Goal: Task Accomplishment & Management: Manage account settings

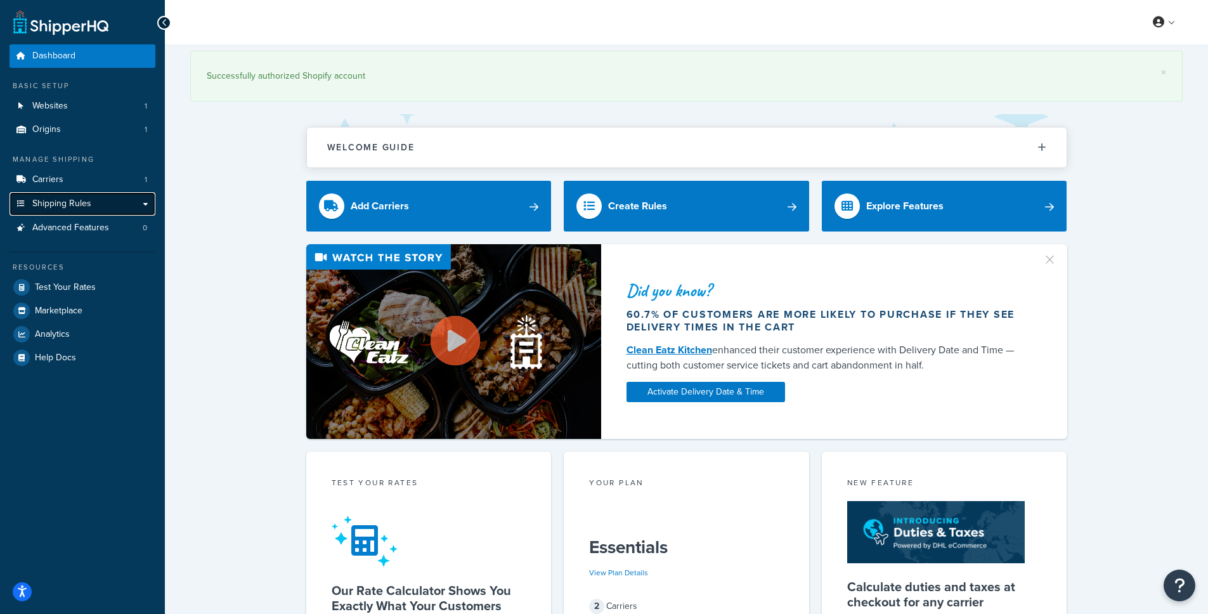
click at [82, 199] on span "Shipping Rules" at bounding box center [61, 204] width 59 height 11
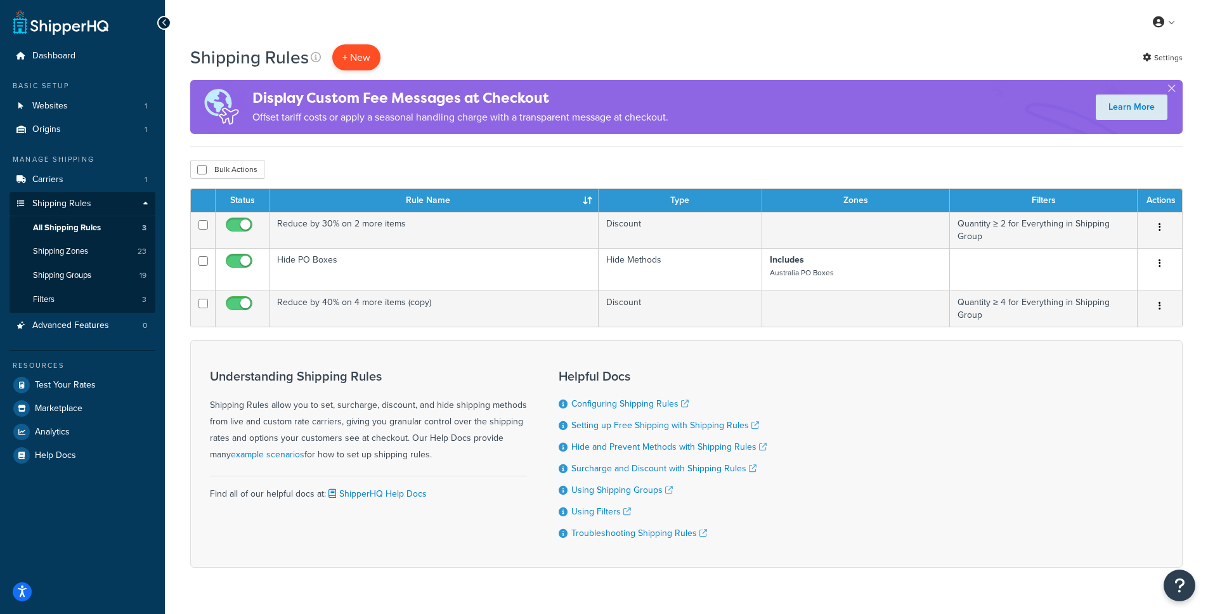
click at [368, 52] on p "+ New" at bounding box center [356, 57] width 48 height 26
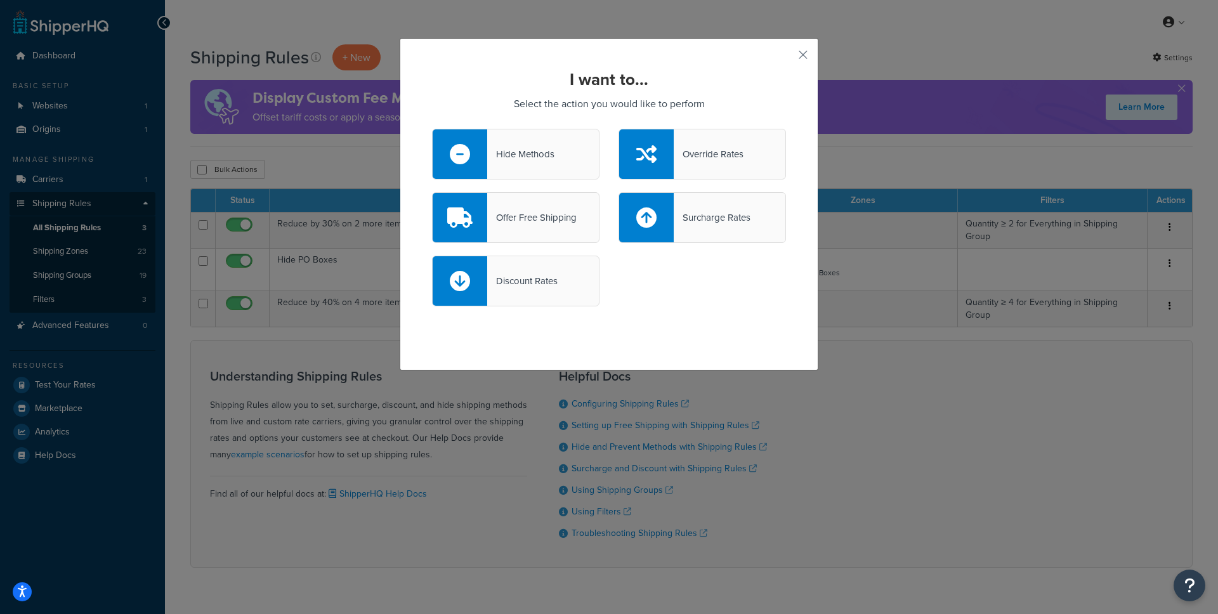
click at [708, 150] on div "Override Rates" at bounding box center [709, 154] width 70 height 18
click at [0, 0] on input "Override Rates" at bounding box center [0, 0] width 0 height 0
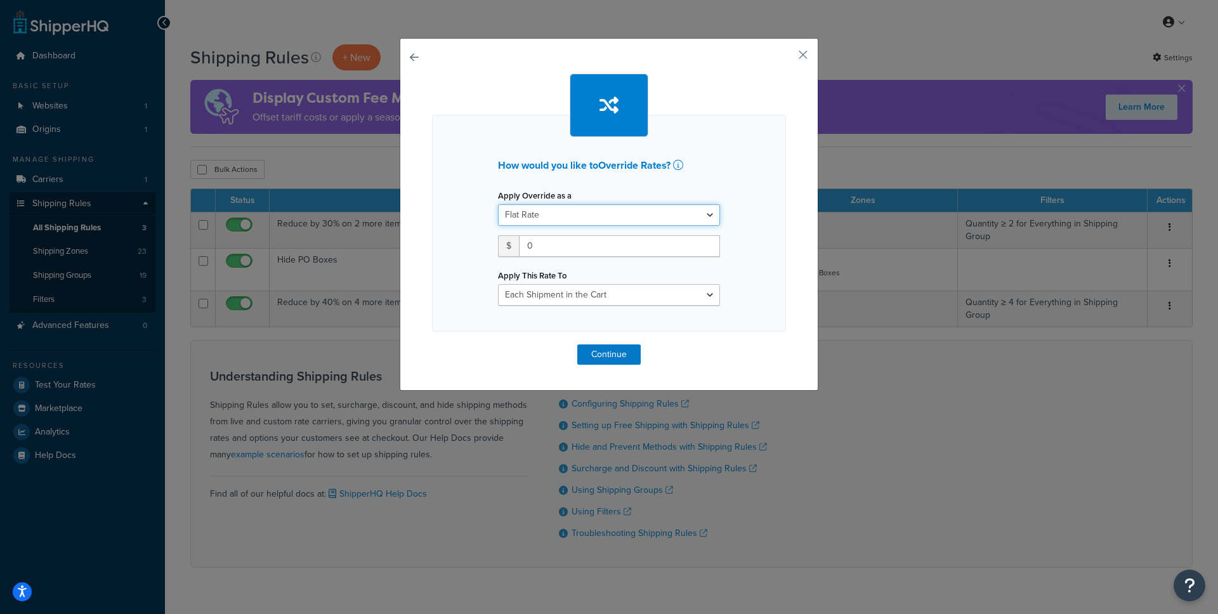
click at [603, 211] on select "Flat Rate Percentage Flat Rate & Percentage" at bounding box center [609, 215] width 222 height 22
click at [498, 204] on select "Flat Rate Percentage Flat Rate & Percentage" at bounding box center [609, 215] width 222 height 22
click at [556, 240] on input "0" at bounding box center [619, 246] width 201 height 22
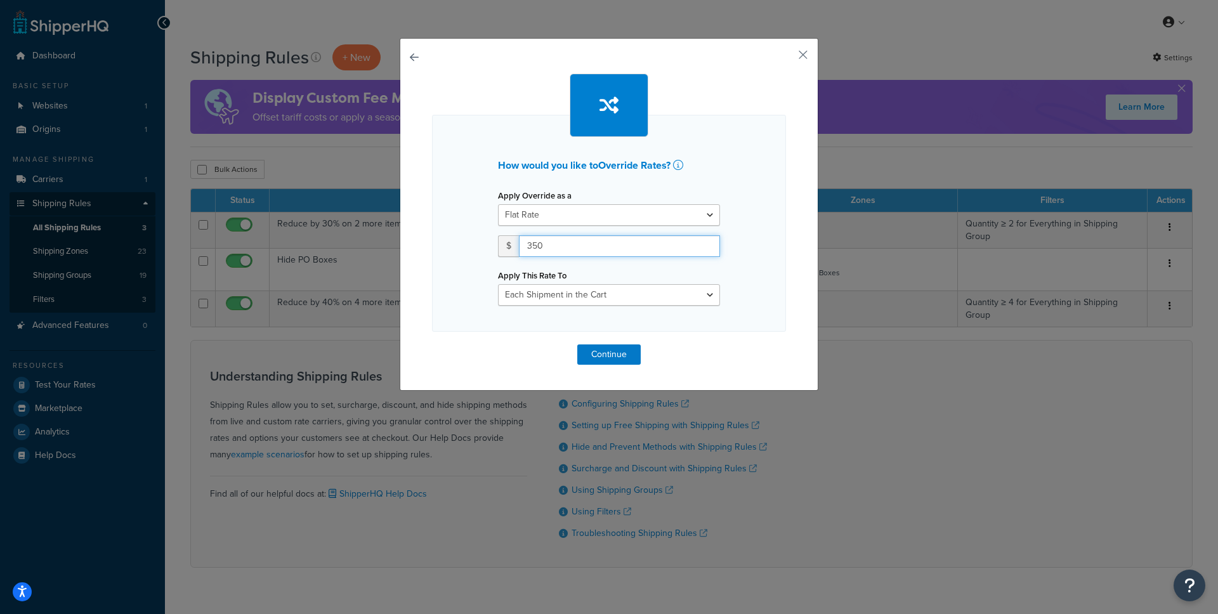
type input "350"
click at [694, 332] on div "How would you like to Override Rates ? Apply Override as a Flat Rate Percentage…" at bounding box center [609, 219] width 354 height 291
click at [684, 297] on select "Each Shipment in the Cart Each Shipping Group in the Cart Each Item within a Sh…" at bounding box center [609, 295] width 222 height 22
click at [599, 355] on button "Continue" at bounding box center [608, 354] width 63 height 20
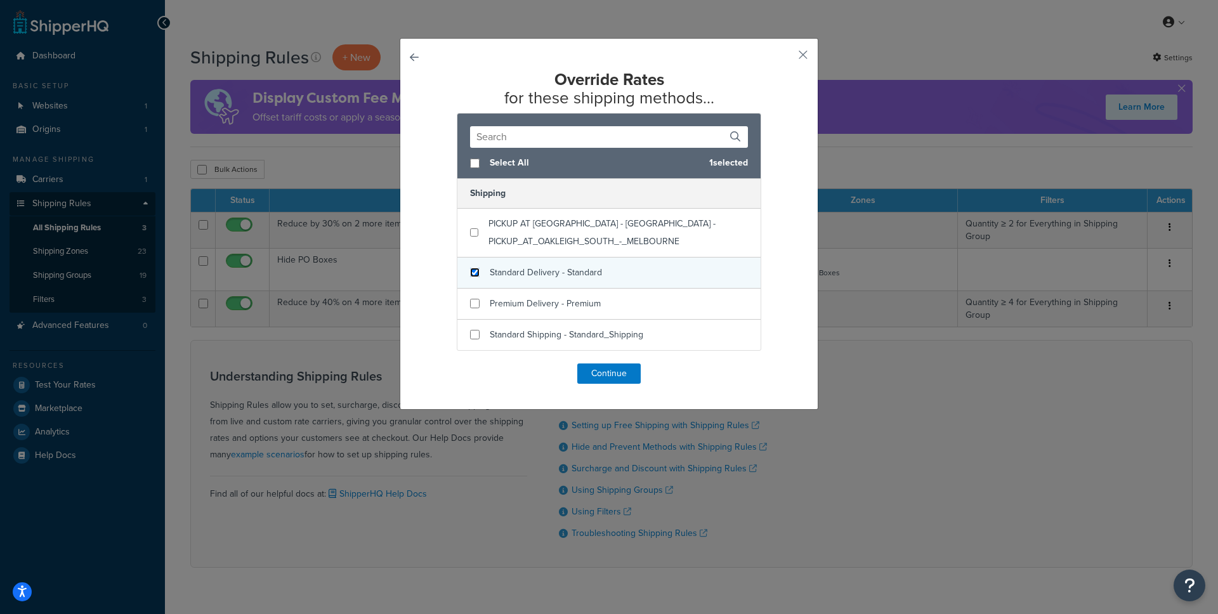
click at [470, 271] on input "checkbox" at bounding box center [475, 273] width 10 height 10
checkbox input "true"
click at [607, 376] on button "Continue" at bounding box center [608, 373] width 63 height 20
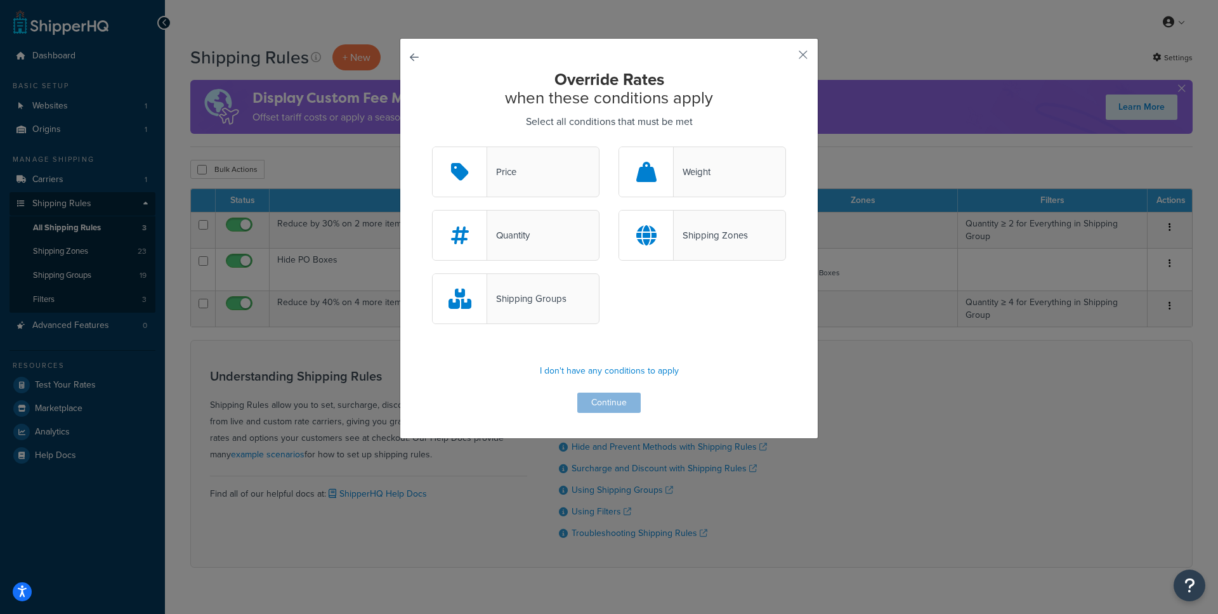
click at [498, 176] on div "Price" at bounding box center [501, 172] width 29 height 18
click at [0, 0] on input "Price" at bounding box center [0, 0] width 0 height 0
click at [600, 404] on button "Continue" at bounding box center [608, 403] width 63 height 20
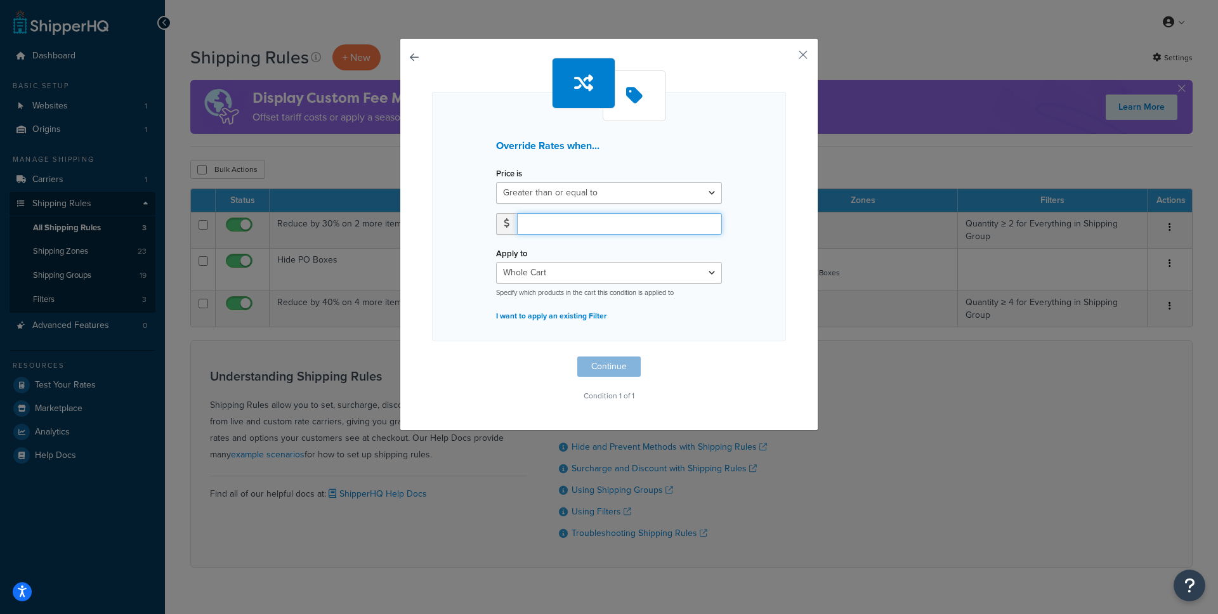
click at [540, 221] on input "number" at bounding box center [619, 224] width 205 height 22
type input "2"
type input "1000"
click at [608, 366] on button "Continue" at bounding box center [608, 366] width 63 height 20
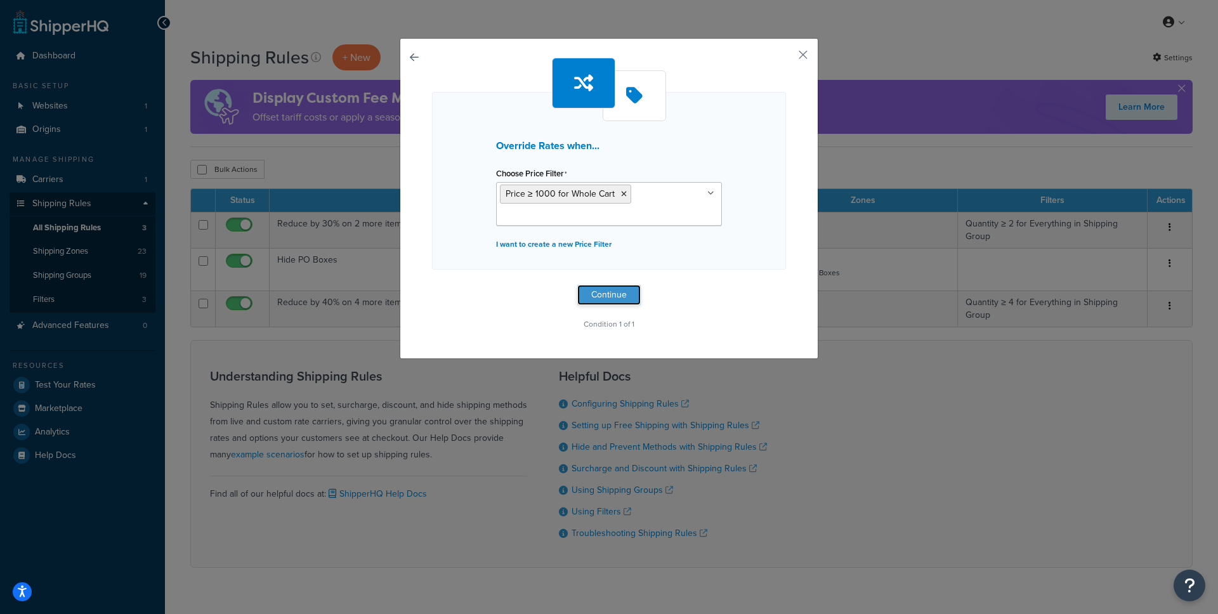
click at [622, 297] on button "Continue" at bounding box center [608, 295] width 63 height 20
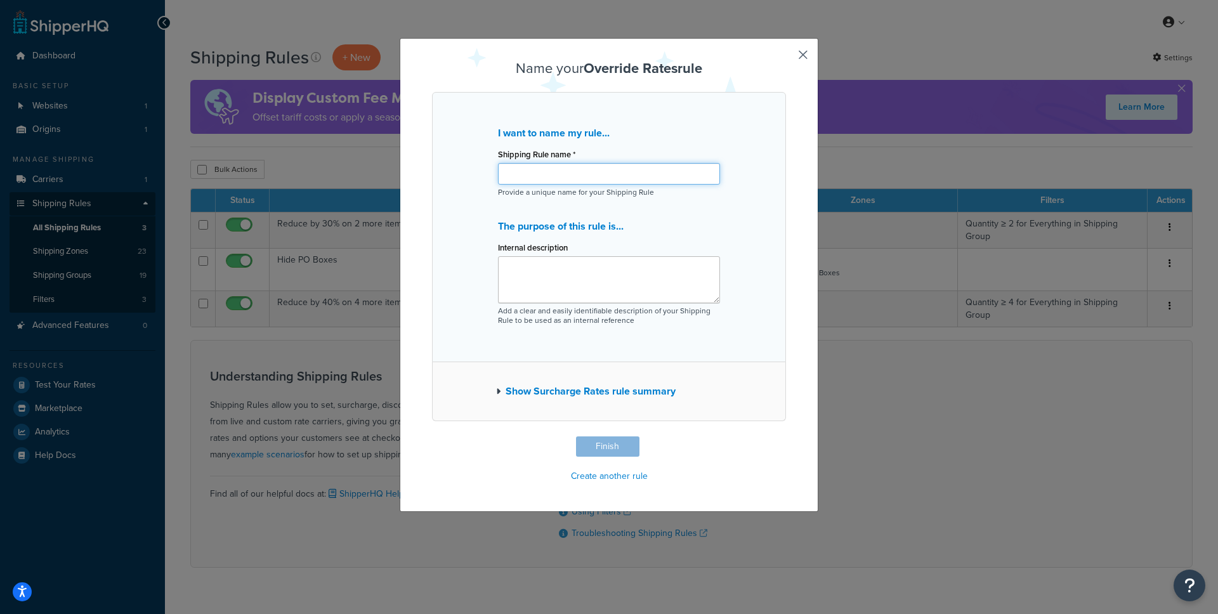
click at [559, 174] on input "Shipping Rule name *" at bounding box center [609, 174] width 222 height 22
drag, startPoint x: 798, startPoint y: 53, endPoint x: 556, endPoint y: 354, distance: 386.6
click at [565, 331] on div "Name your Override Rates rule I want to name my rule... Shipping Rule name * Pr…" at bounding box center [609, 273] width 354 height 425
click at [521, 394] on button "Show Surcharge Rates rule summary" at bounding box center [585, 391] width 179 height 18
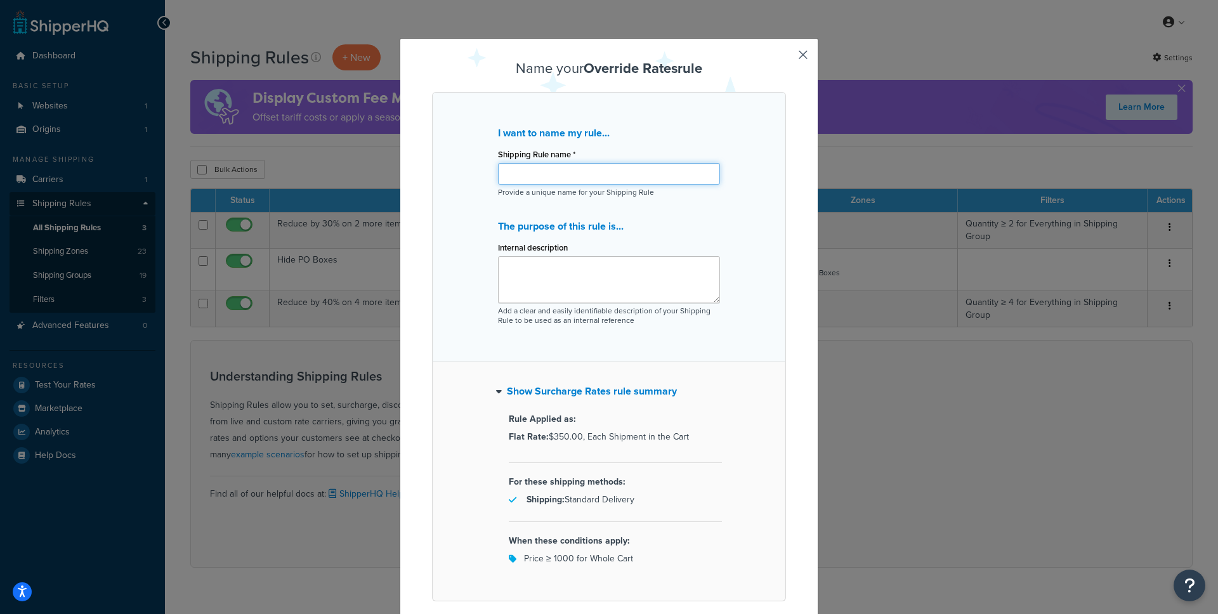
click at [537, 175] on input "Shipping Rule name *" at bounding box center [609, 174] width 222 height 22
type input "C"
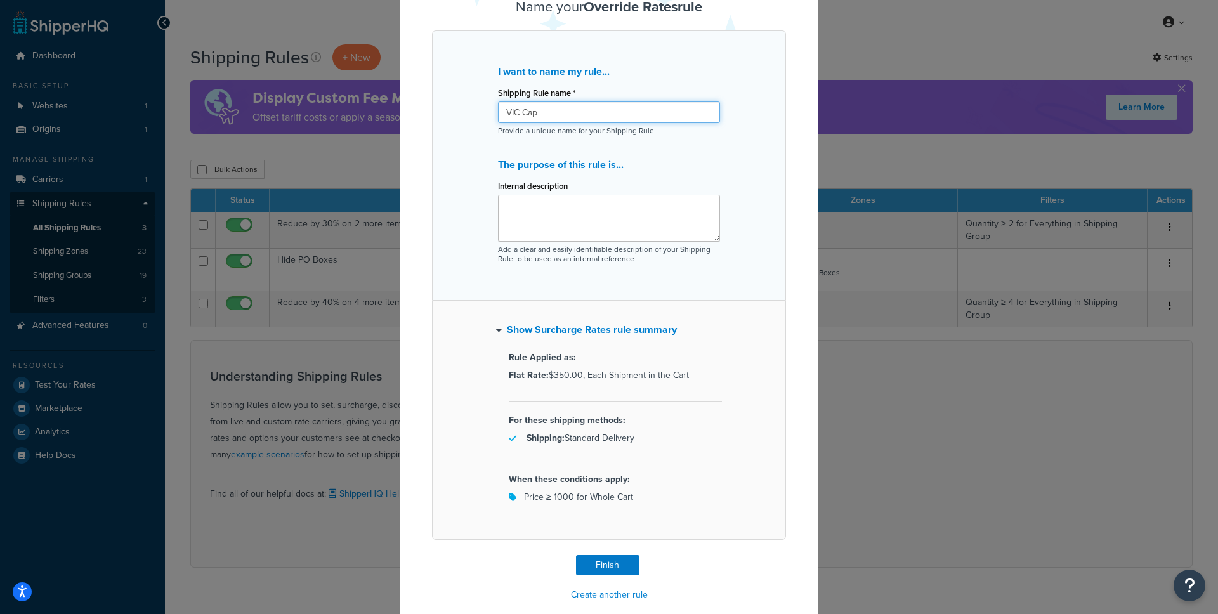
scroll to position [79, 0]
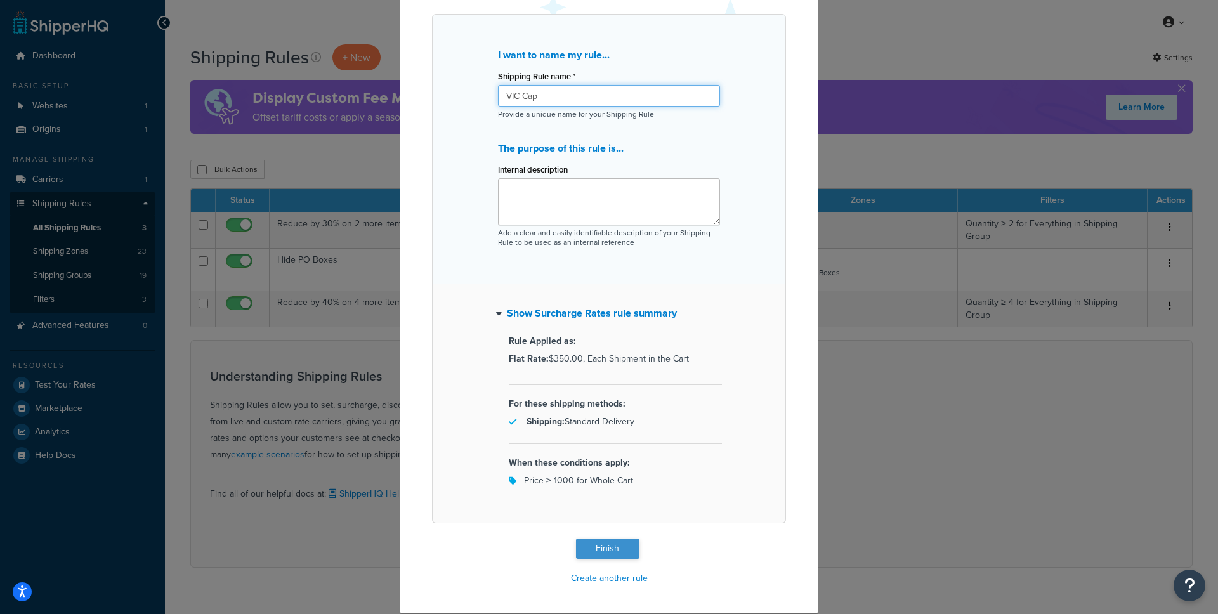
type input "VIC Cap"
click at [603, 540] on button "Finish" at bounding box center [607, 548] width 63 height 20
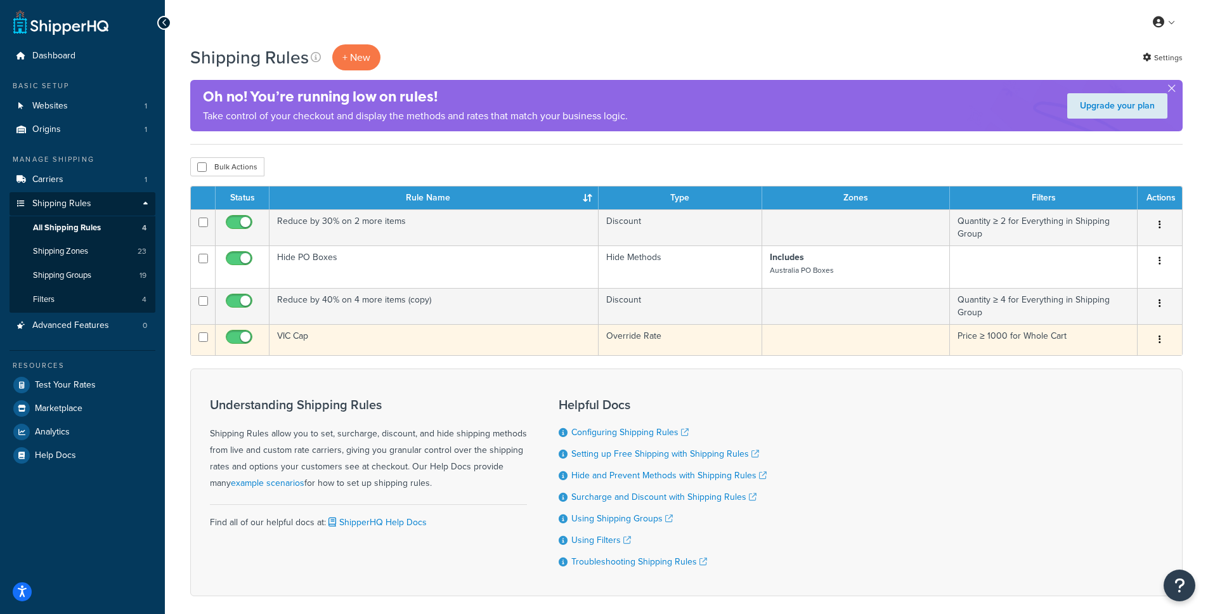
click at [287, 334] on td "VIC Cap" at bounding box center [434, 339] width 329 height 31
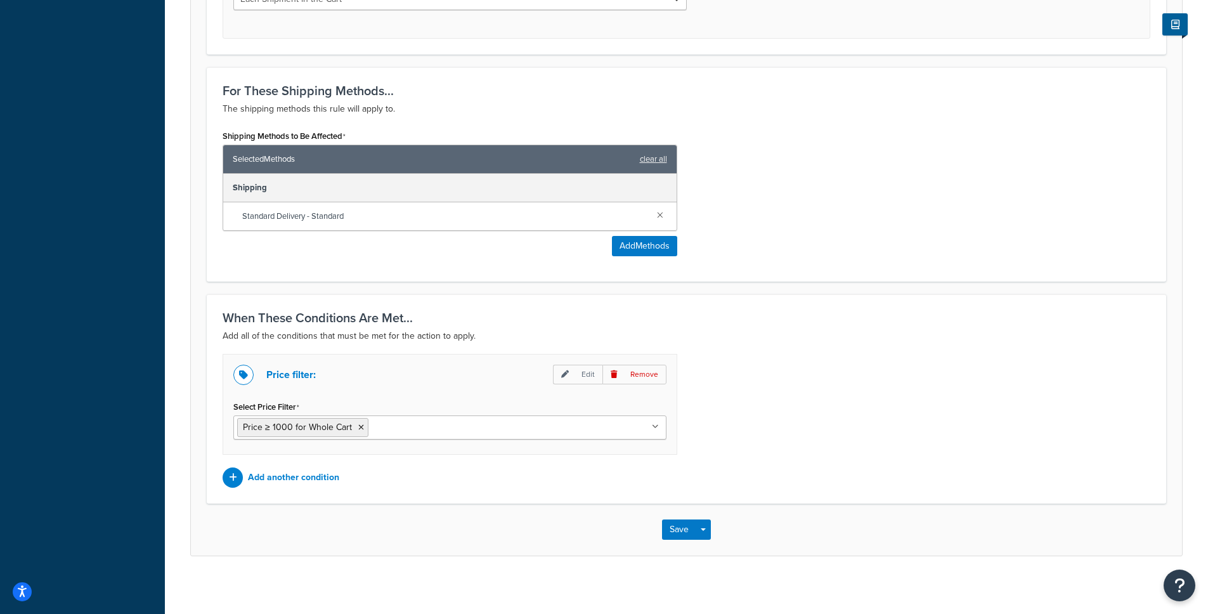
scroll to position [618, 0]
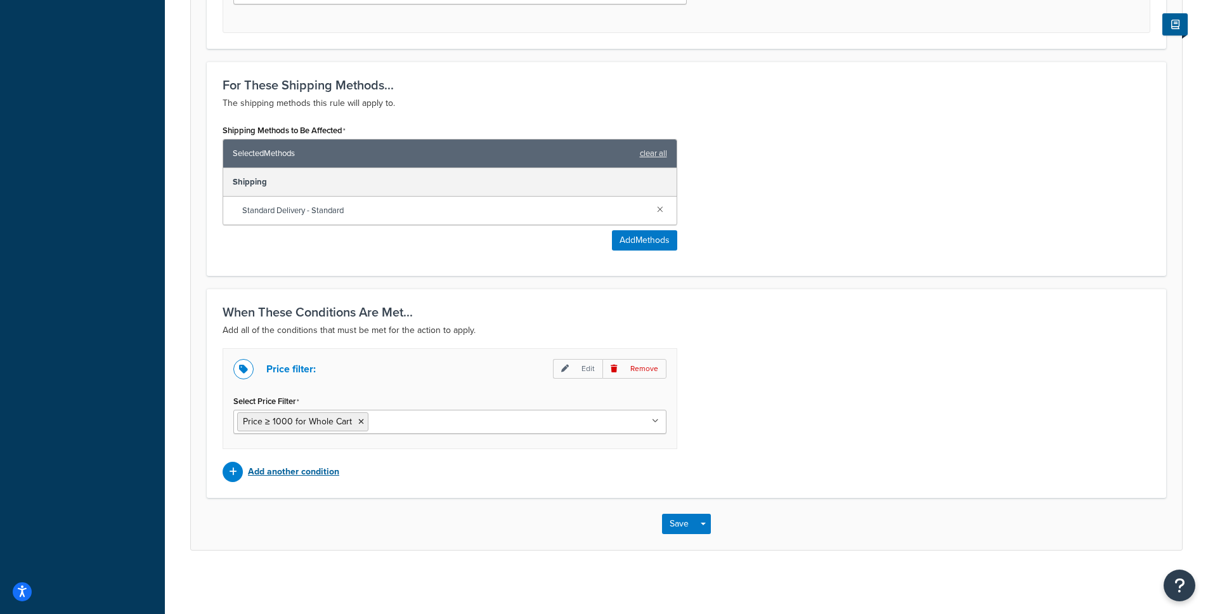
click at [282, 478] on p "Add another condition" at bounding box center [293, 472] width 91 height 18
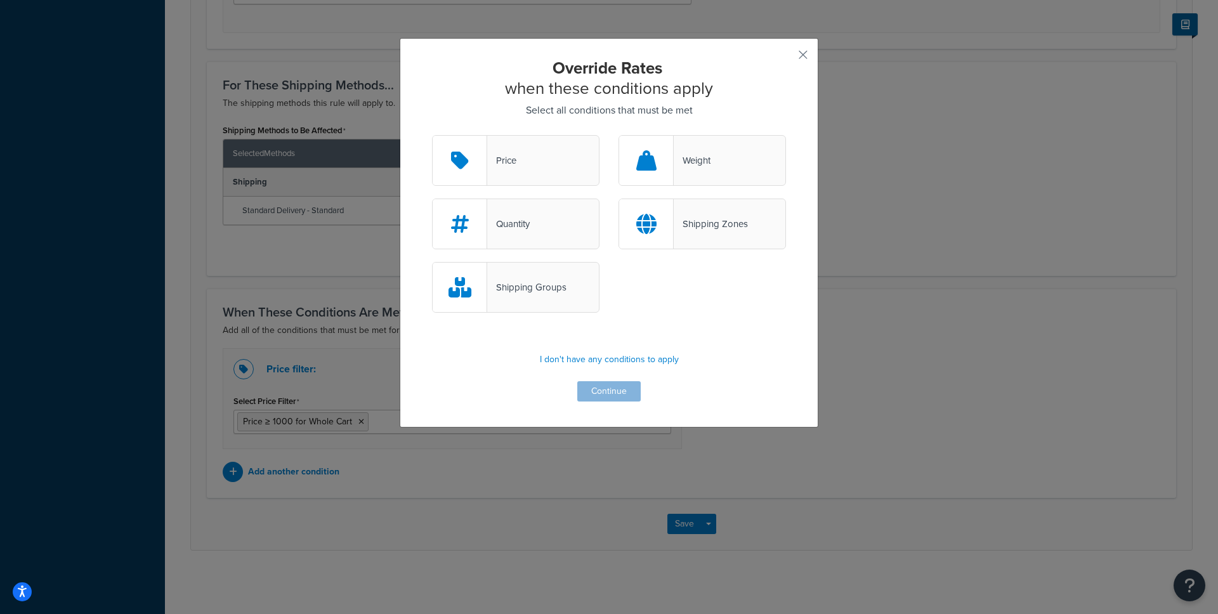
click at [674, 216] on div "Shipping Zones" at bounding box center [711, 224] width 74 height 18
click at [0, 0] on input "Shipping Zones" at bounding box center [0, 0] width 0 height 0
click at [609, 391] on button "Continue" at bounding box center [608, 391] width 63 height 20
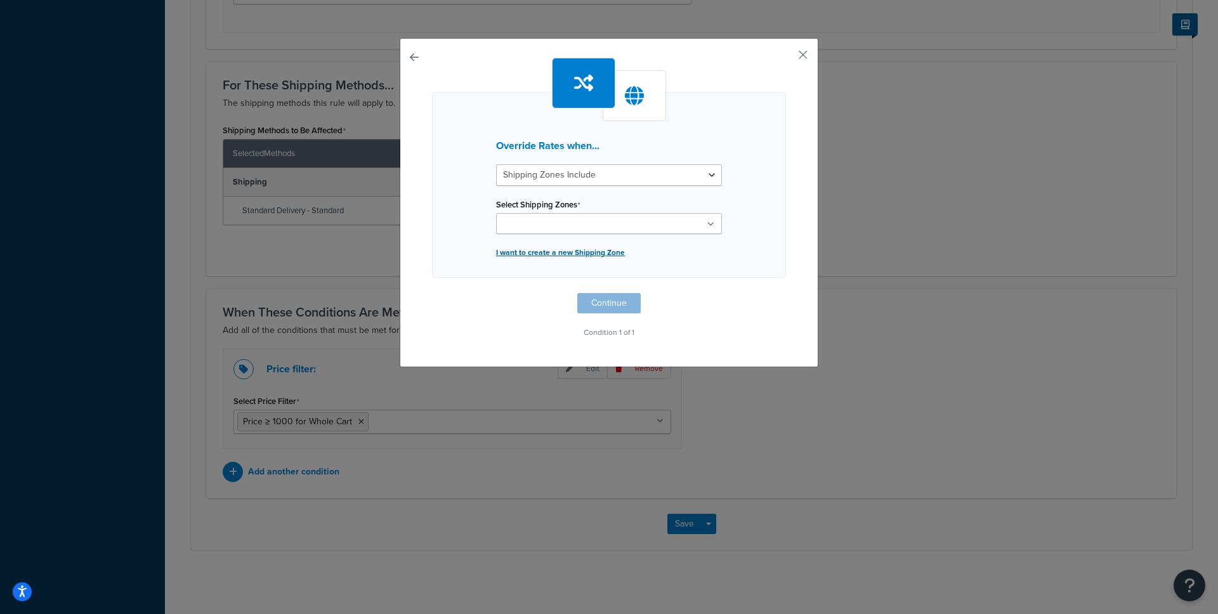
click at [620, 244] on p "I want to create a new Shipping Zone" at bounding box center [609, 253] width 226 height 18
click at [432, 293] on button "button" at bounding box center [432, 293] width 0 height 0
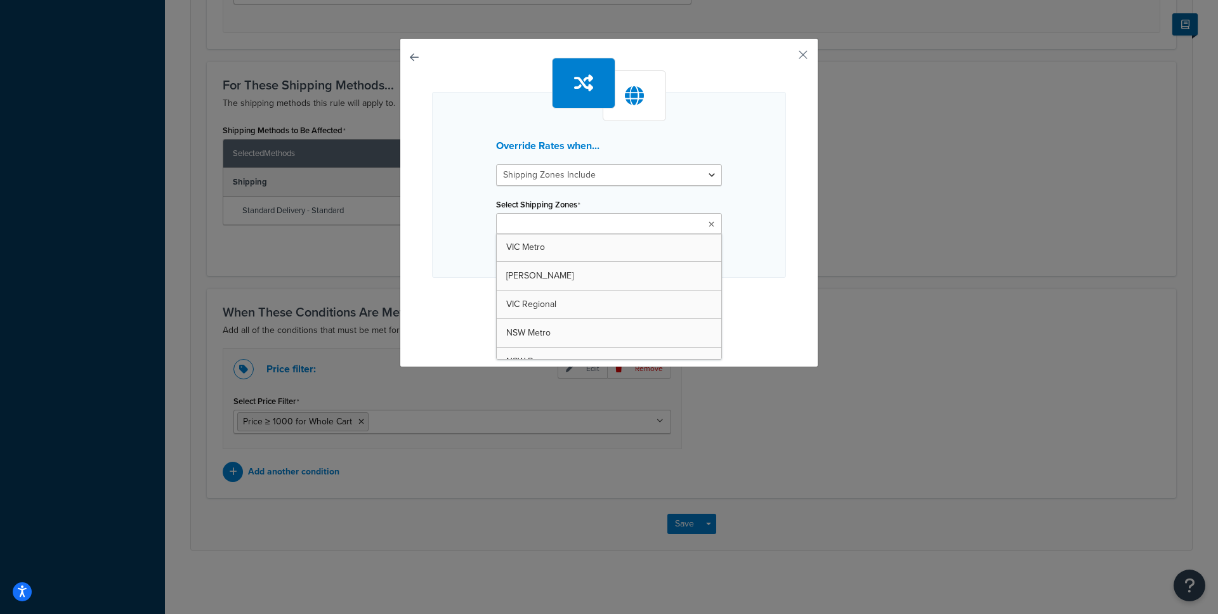
click at [580, 229] on input "Select Shipping Zones" at bounding box center [556, 225] width 112 height 14
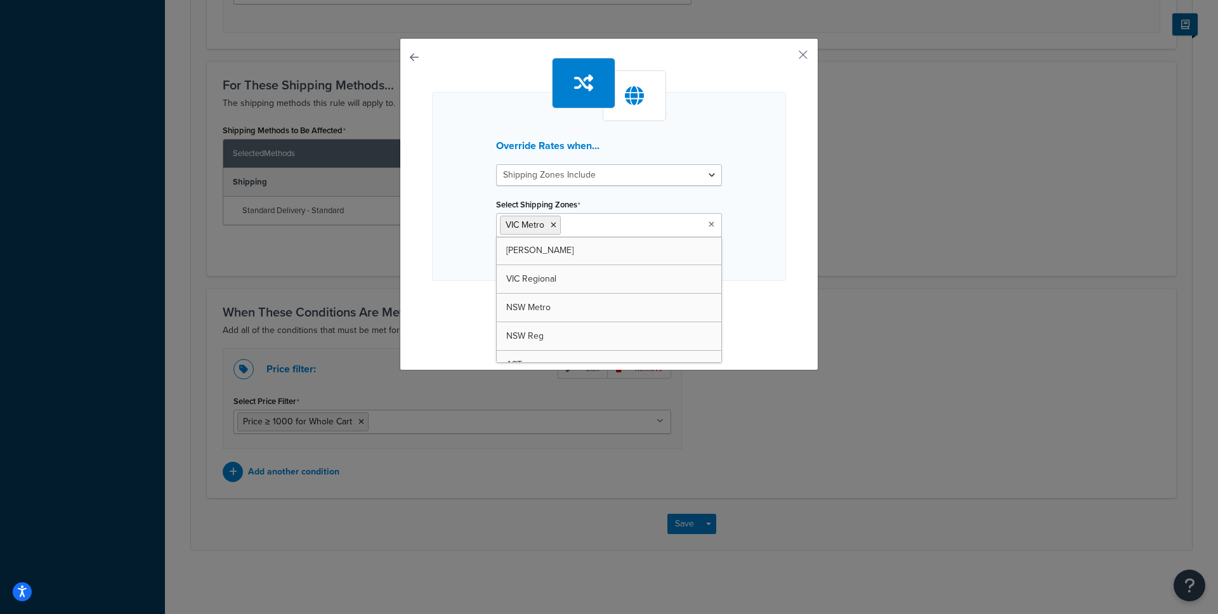
click at [752, 348] on div "Override Rates when... Shipping Zones Include Shipping Zones Do Not Include Sel…" at bounding box center [609, 204] width 419 height 332
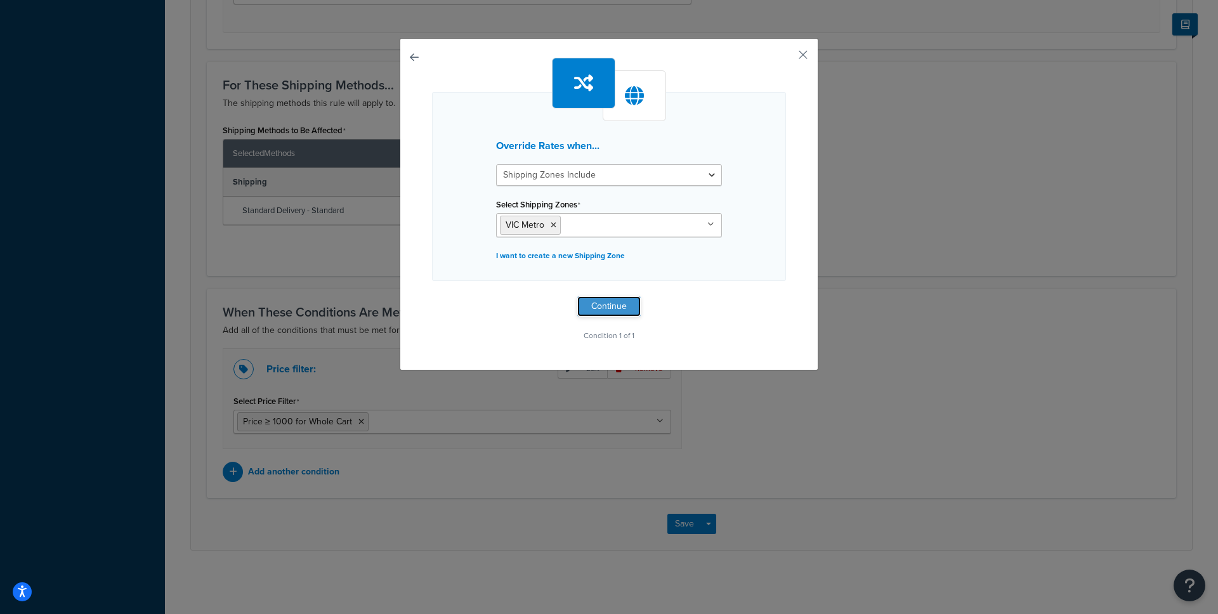
click at [609, 310] on button "Continue" at bounding box center [608, 306] width 63 height 20
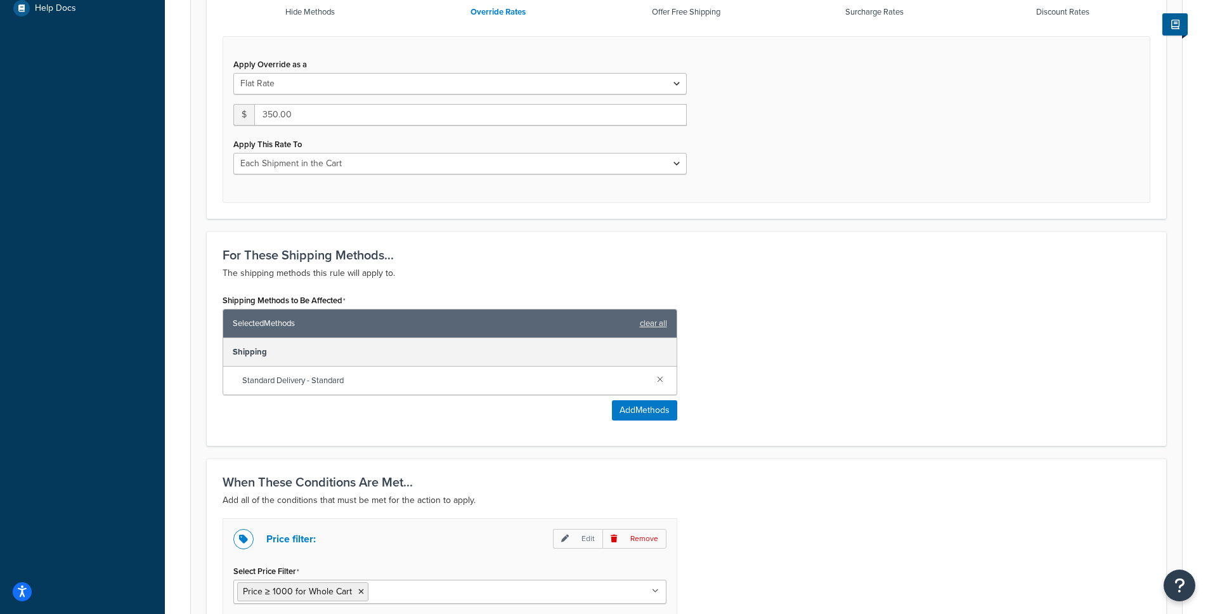
scroll to position [448, 0]
click at [658, 173] on select "Each Shipment in the Cart Each Shipping Group in the Cart Each Item within a Sh…" at bounding box center [459, 163] width 453 height 22
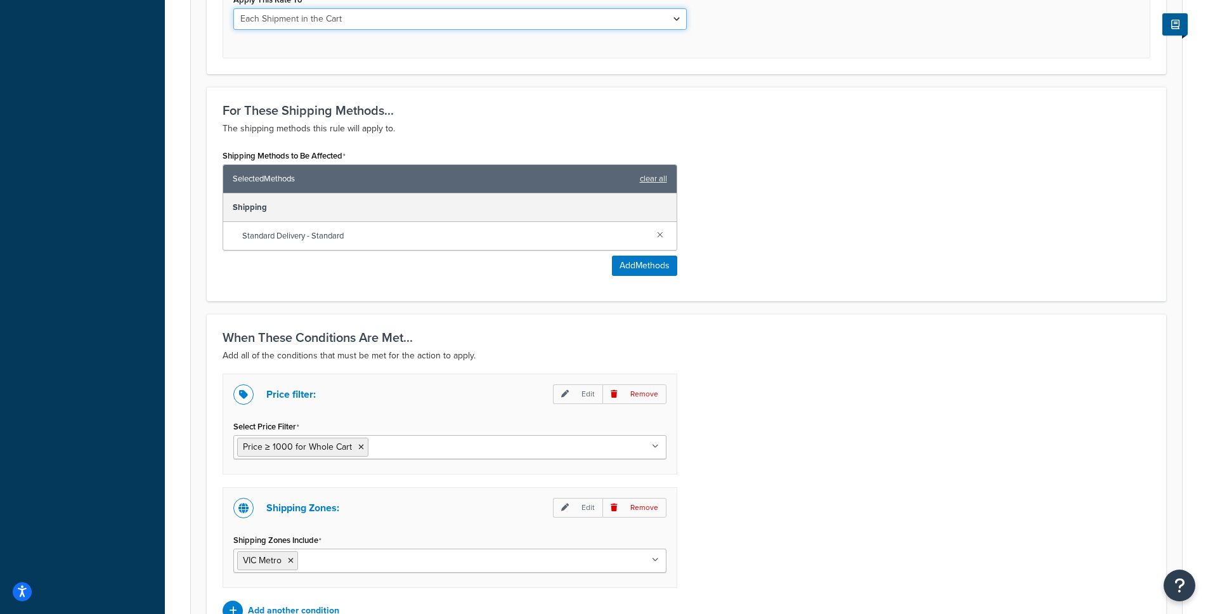
scroll to position [732, 0]
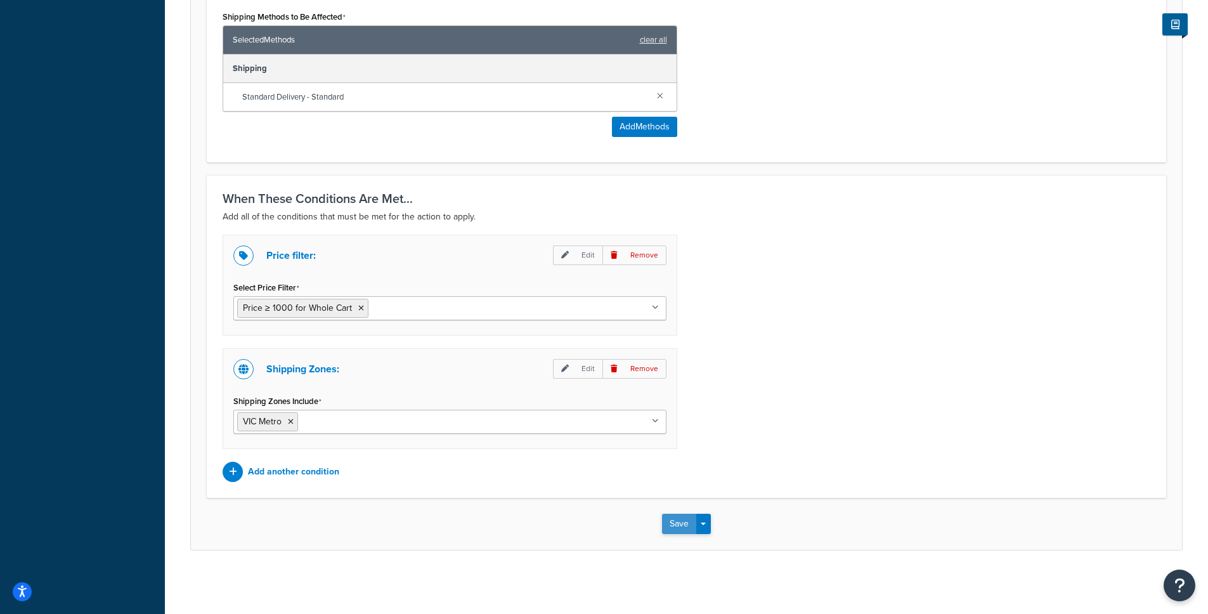
click at [681, 526] on button "Save" at bounding box center [679, 524] width 34 height 20
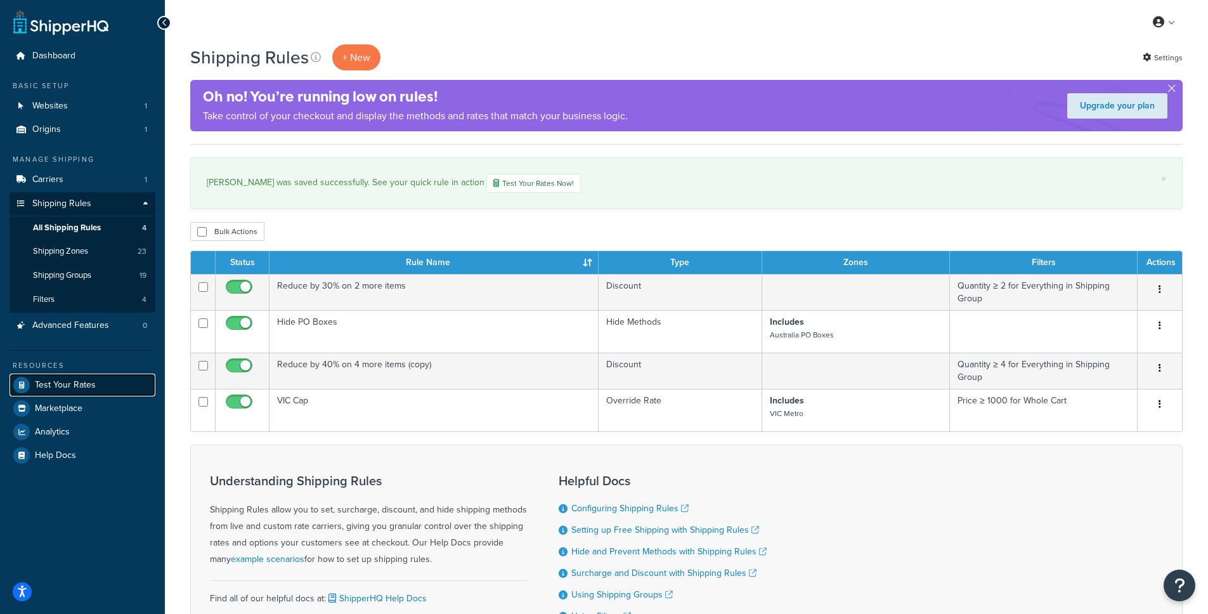
click at [70, 388] on span "Test Your Rates" at bounding box center [65, 385] width 61 height 11
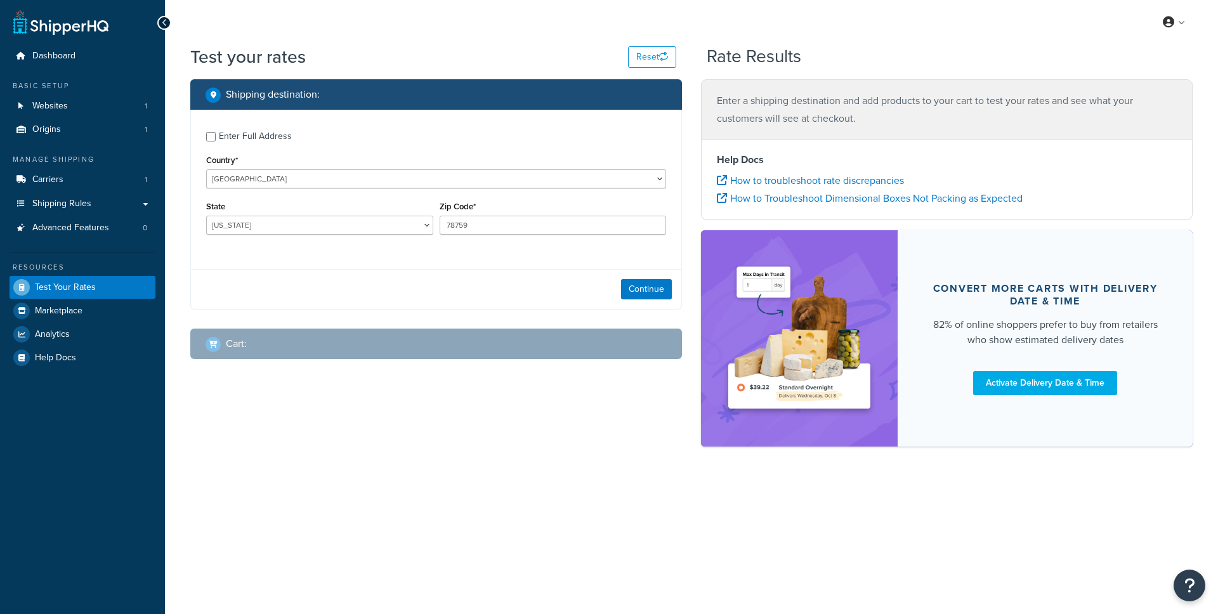
select select "TX"
click at [356, 175] on select "United States United Kingdom Afghanistan Åland Islands Albania Algeria American…" at bounding box center [436, 178] width 460 height 19
select select "AU"
click at [206, 169] on select "United States United Kingdom Afghanistan Åland Islands Albania Algeria American…" at bounding box center [436, 178] width 460 height 19
click at [206, 216] on select "Australian Capital Territory New South Wales Northern Territory Queensland Sout…" at bounding box center [319, 225] width 227 height 19
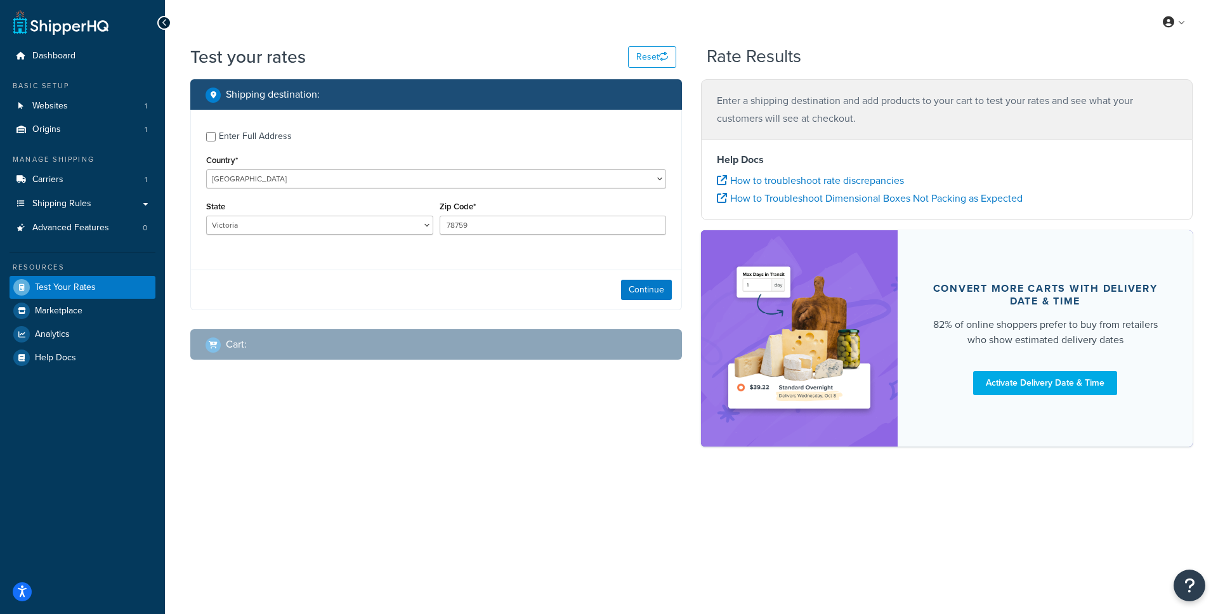
select select "ACT"
click at [478, 226] on input "78759" at bounding box center [553, 225] width 227 height 19
type input "3000"
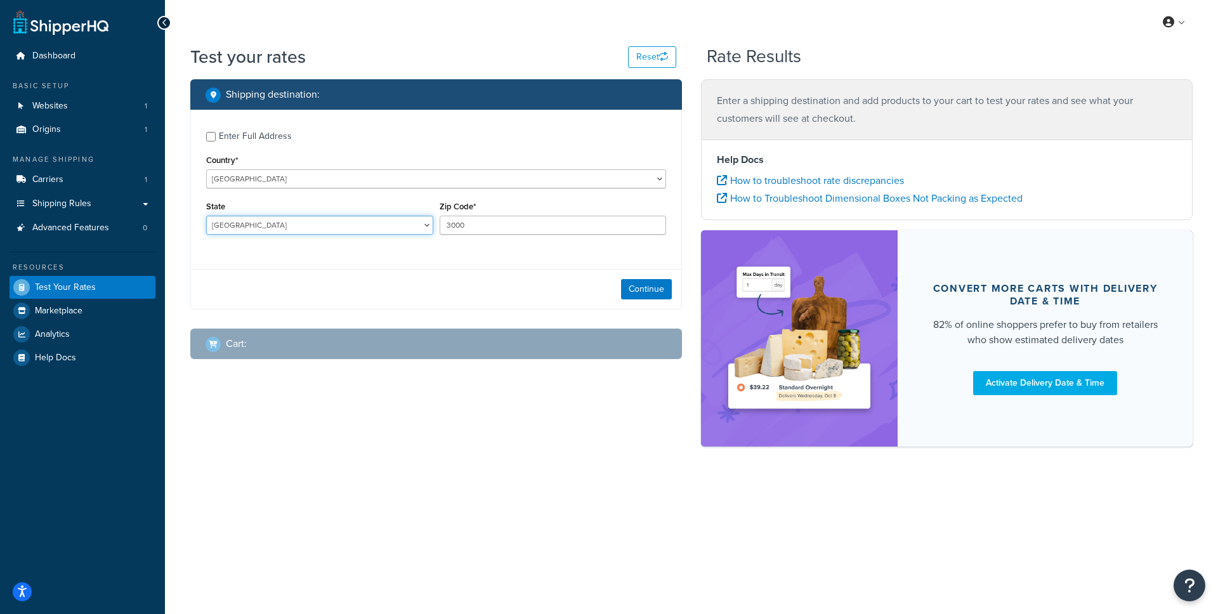
click at [363, 229] on select "Australian Capital Territory New South Wales Northern Territory Queensland Sout…" at bounding box center [319, 225] width 227 height 19
select select "VIC"
click at [206, 216] on select "Australian Capital Territory New South Wales Northern Territory Queensland Sout…" at bounding box center [319, 225] width 227 height 19
click at [658, 292] on button "Continue" at bounding box center [646, 289] width 51 height 20
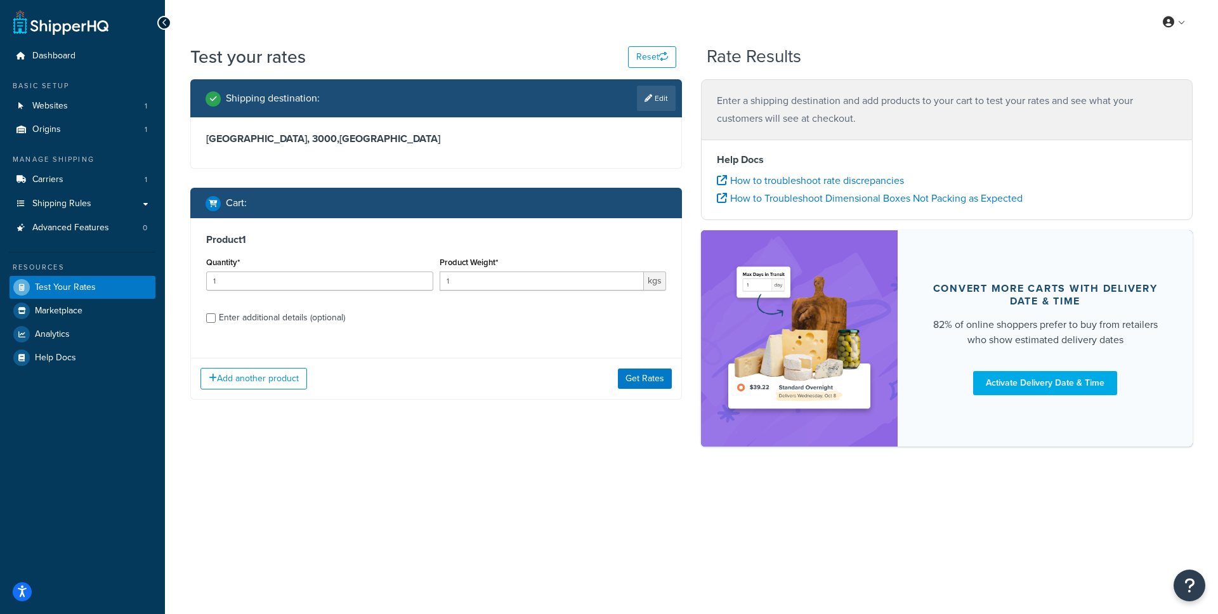
click at [248, 318] on div "Enter additional details (optional)" at bounding box center [282, 318] width 126 height 18
click at [216, 318] on input "Enter additional details (optional)" at bounding box center [211, 318] width 10 height 10
checkbox input "true"
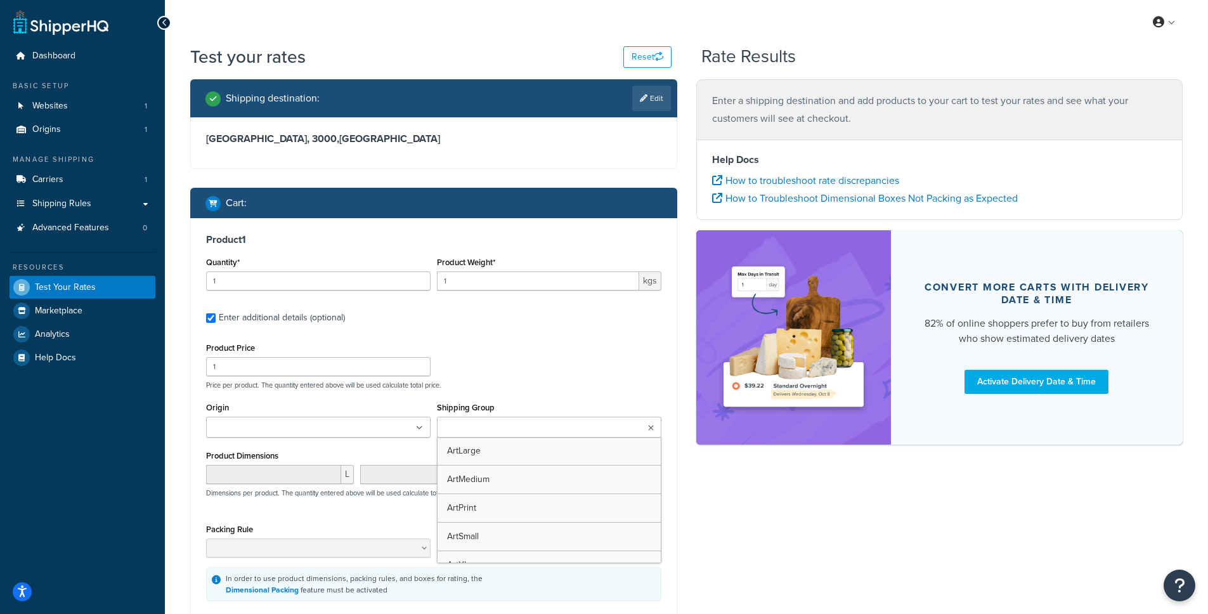
click at [571, 427] on ul at bounding box center [549, 427] width 225 height 21
click at [518, 377] on div "Product Price 1 Price per product. The quantity entered above will be used calc…" at bounding box center [434, 364] width 462 height 50
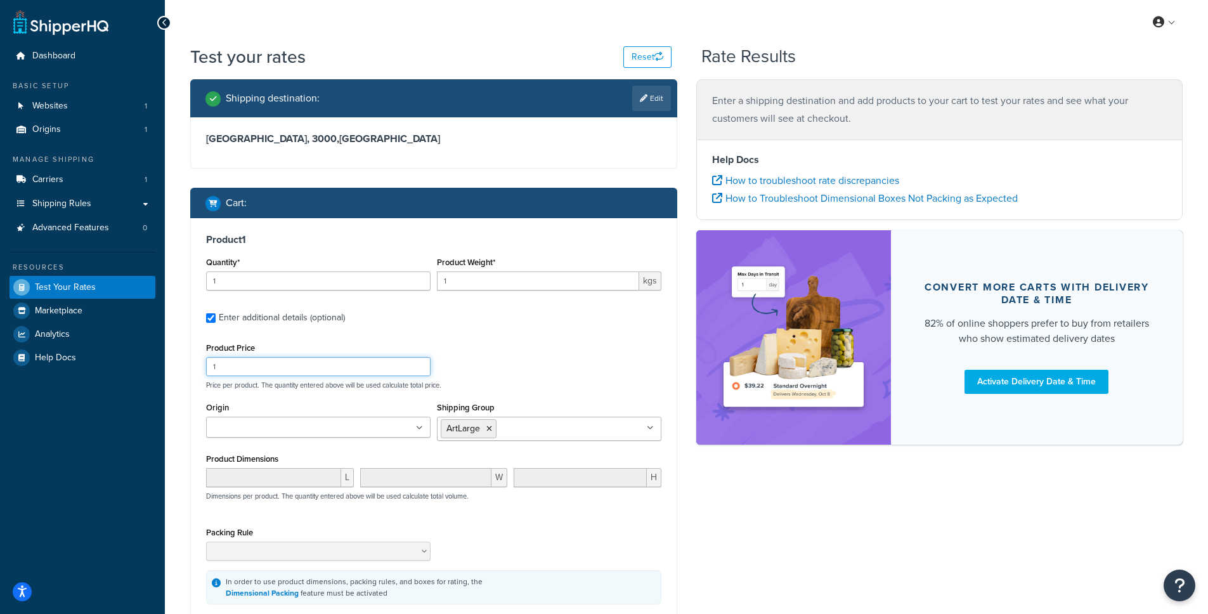
click at [238, 370] on input "1" at bounding box center [318, 366] width 225 height 19
click at [496, 351] on div "Product Price 1000 Price per product. The quantity entered above will be used c…" at bounding box center [434, 364] width 462 height 50
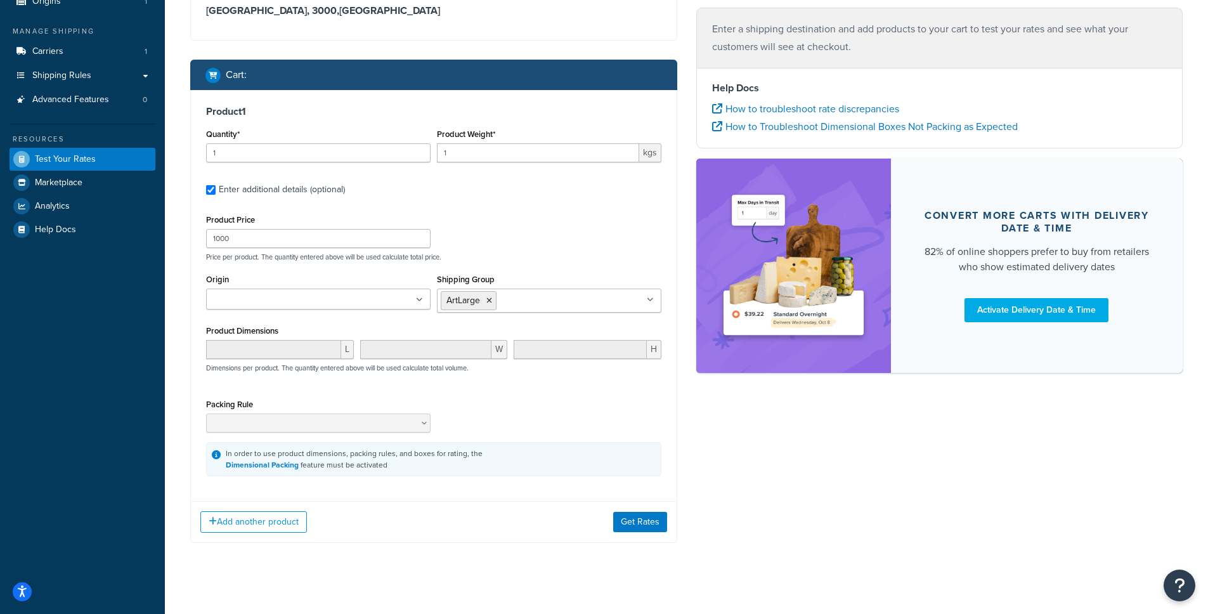
scroll to position [141, 0]
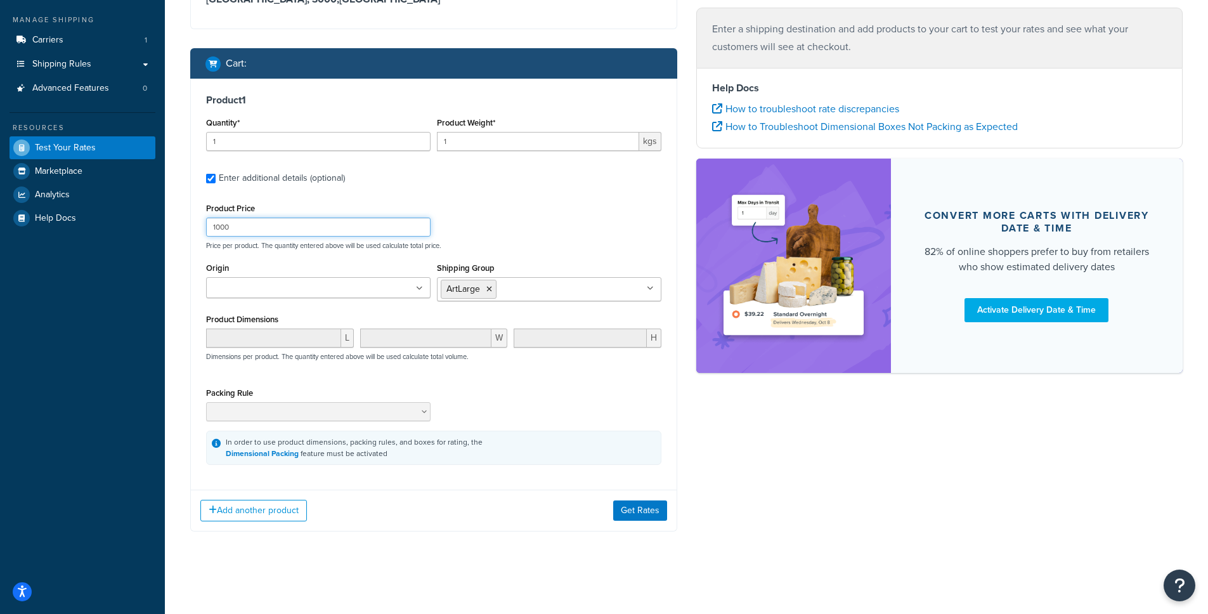
drag, startPoint x: 261, startPoint y: 226, endPoint x: 194, endPoint y: 223, distance: 66.7
click at [194, 223] on div "Product 1 Quantity* 1 Product Weight* 1 kgs Enter additional details (optional)…" at bounding box center [434, 279] width 486 height 401
type input "5000"
click at [571, 225] on div "Product Price 5000 Price per product. The quantity entered above will be used c…" at bounding box center [434, 225] width 462 height 50
click at [637, 509] on button "Get Rates" at bounding box center [640, 510] width 54 height 20
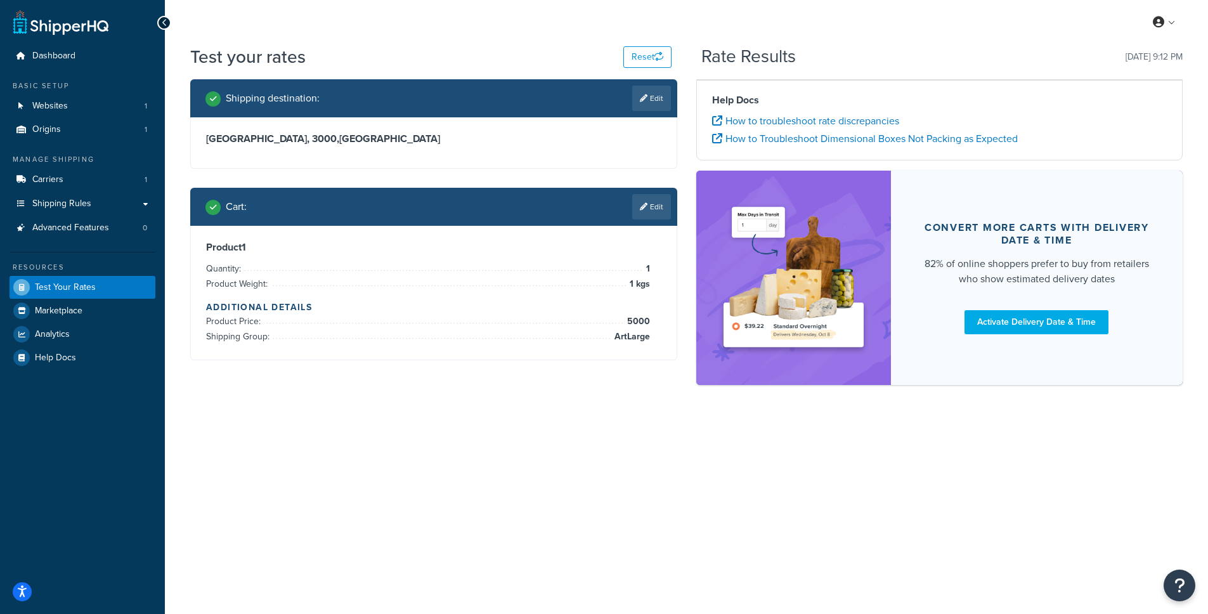
scroll to position [0, 0]
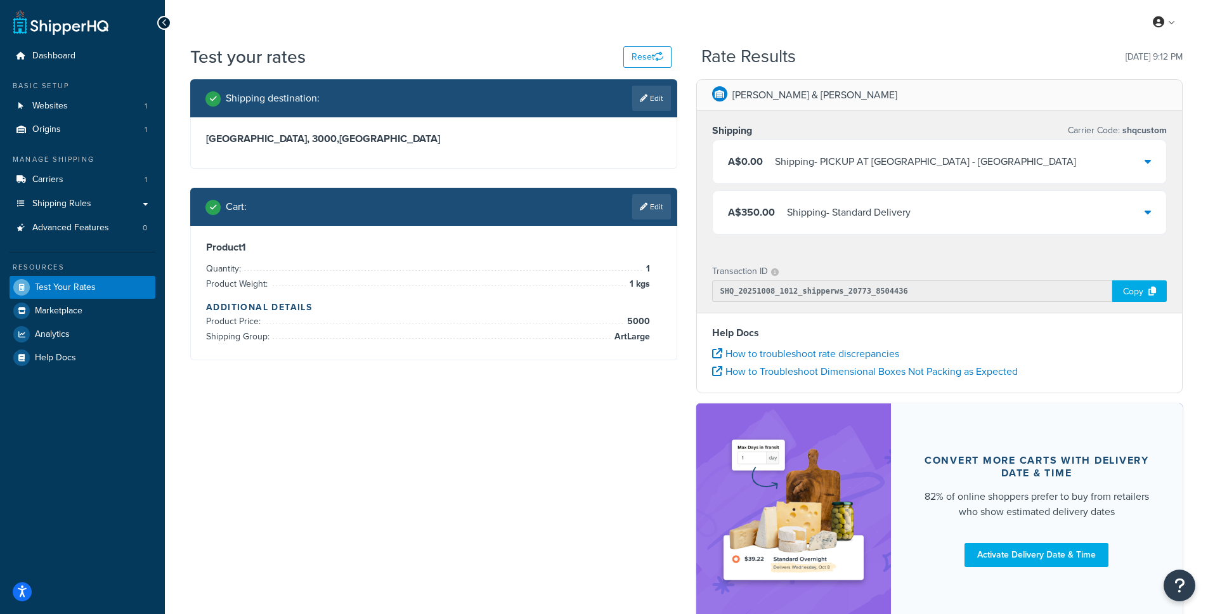
click at [937, 195] on div "A$350.00 Shipping - Standard Delivery" at bounding box center [940, 212] width 454 height 43
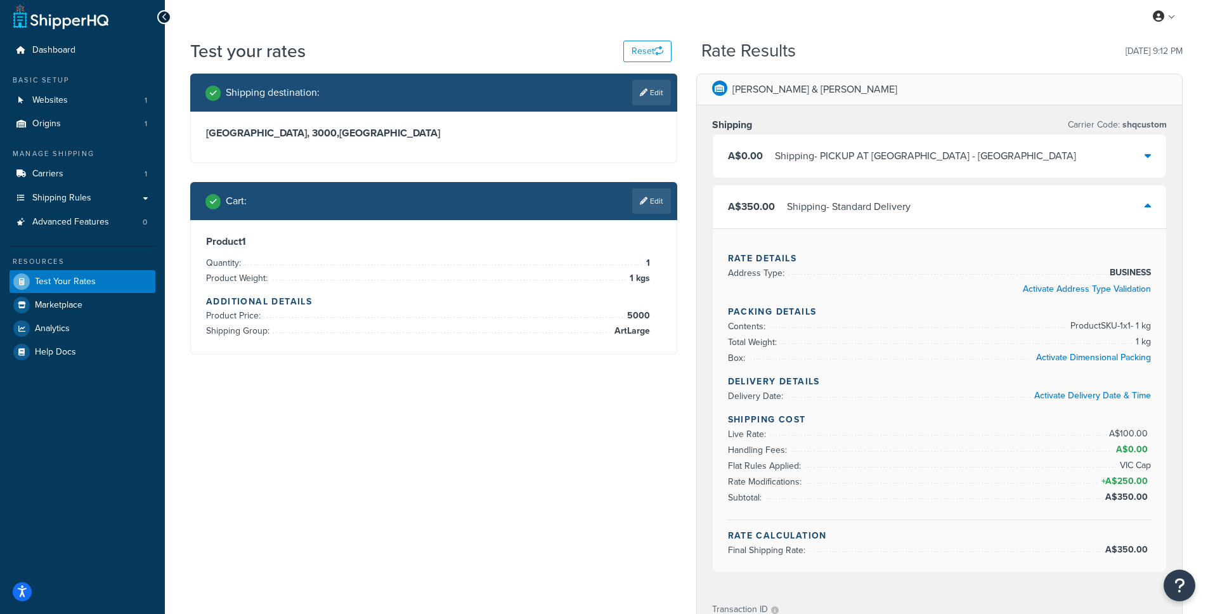
scroll to position [8, 0]
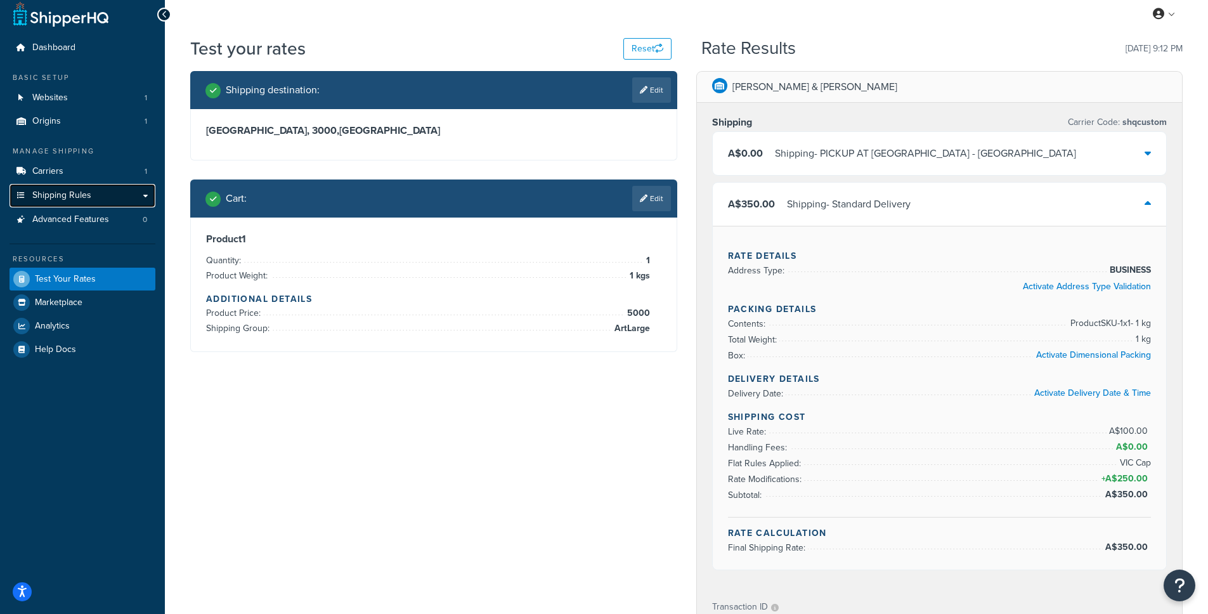
click at [51, 198] on span "Shipping Rules" at bounding box center [61, 195] width 59 height 11
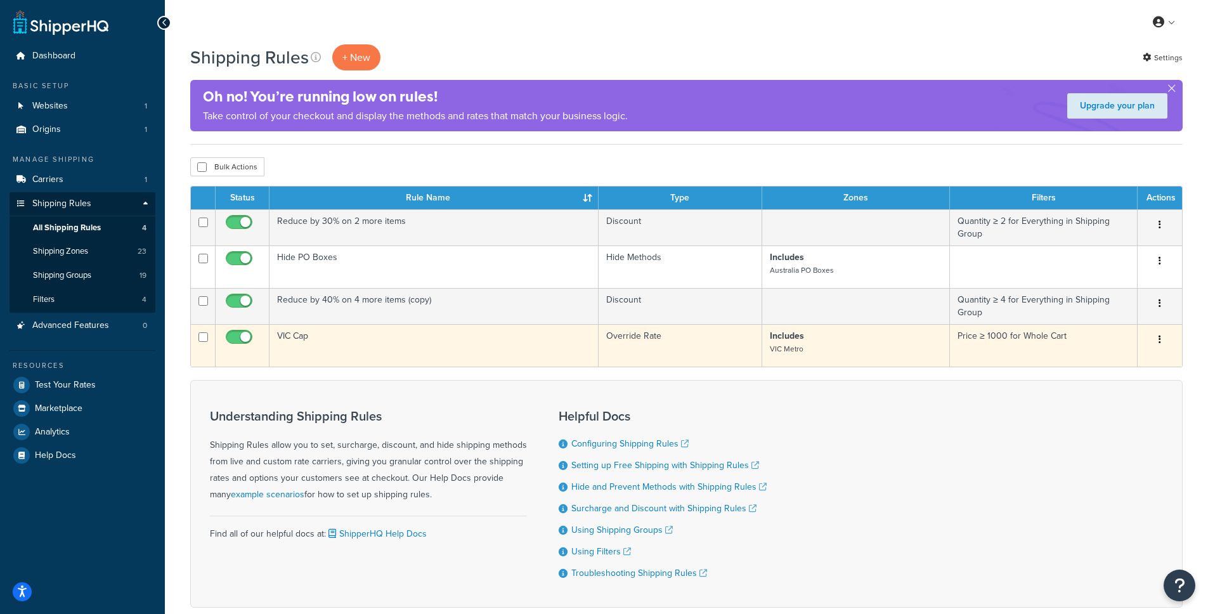
click at [303, 338] on td "VIC Cap" at bounding box center [434, 345] width 329 height 42
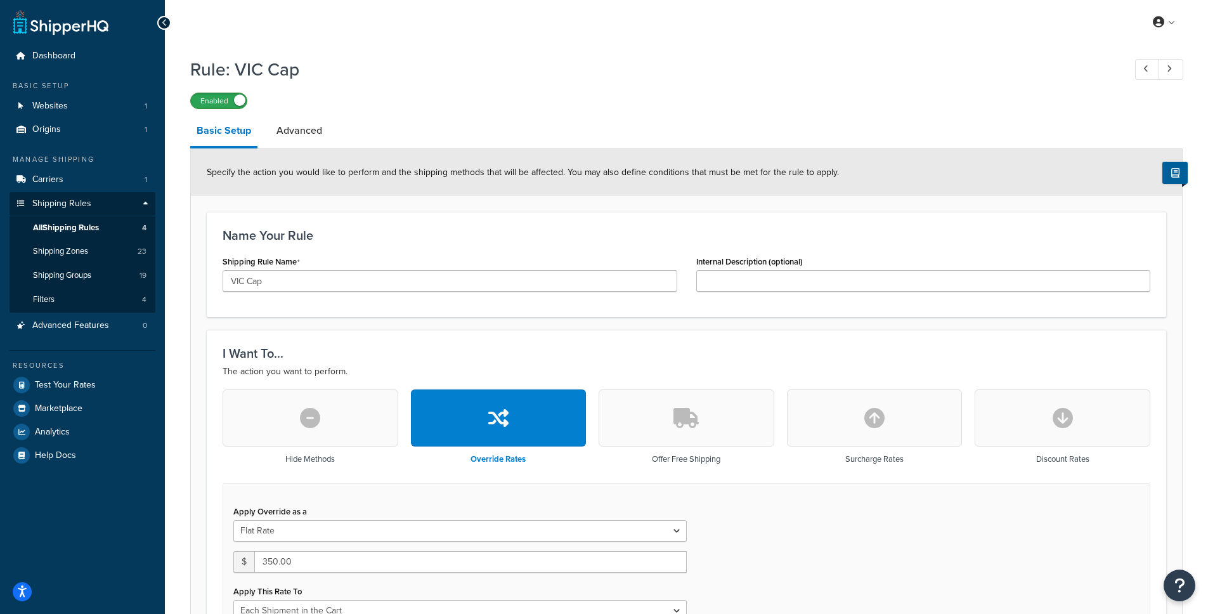
click at [210, 95] on label "Enabled" at bounding box center [219, 100] width 56 height 15
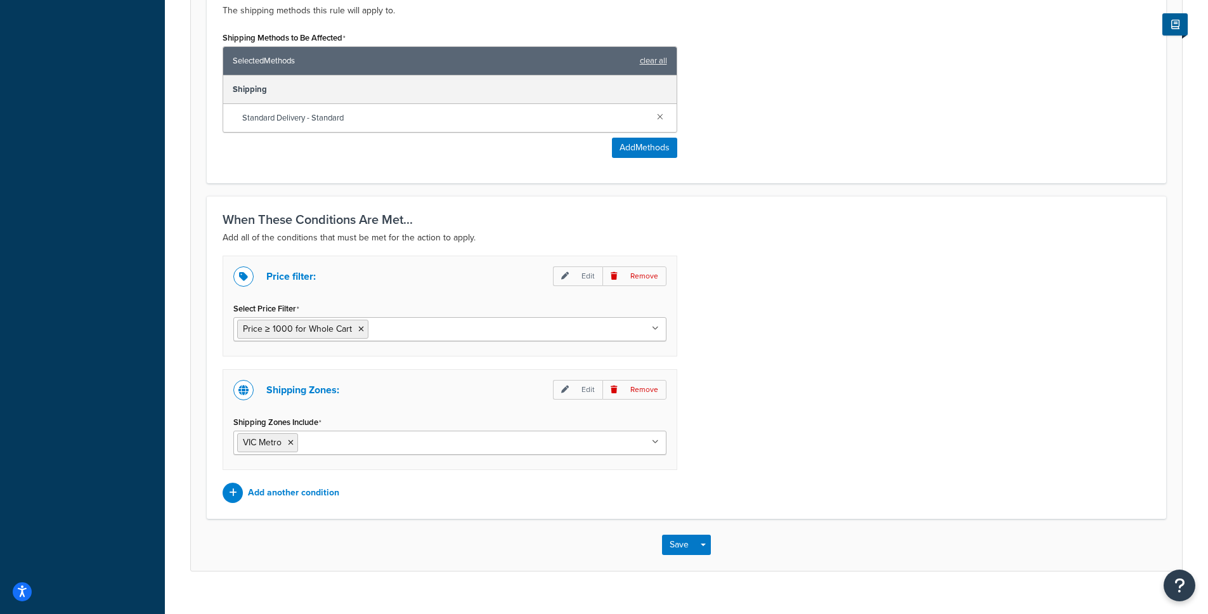
scroll to position [732, 0]
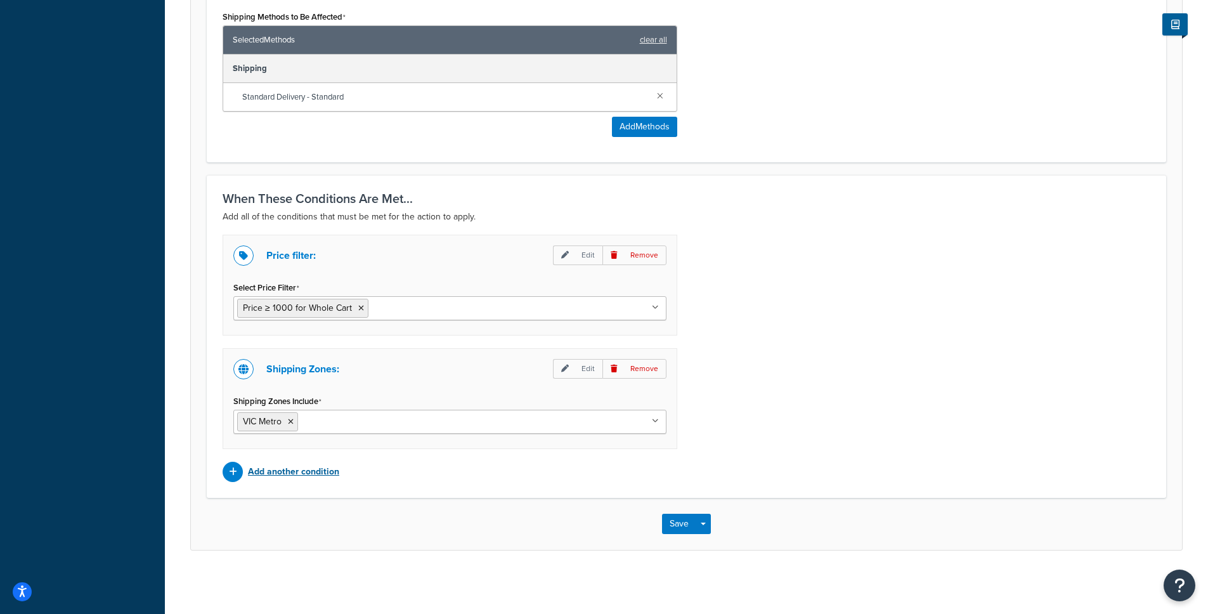
click at [275, 476] on p "Add another condition" at bounding box center [293, 472] width 91 height 18
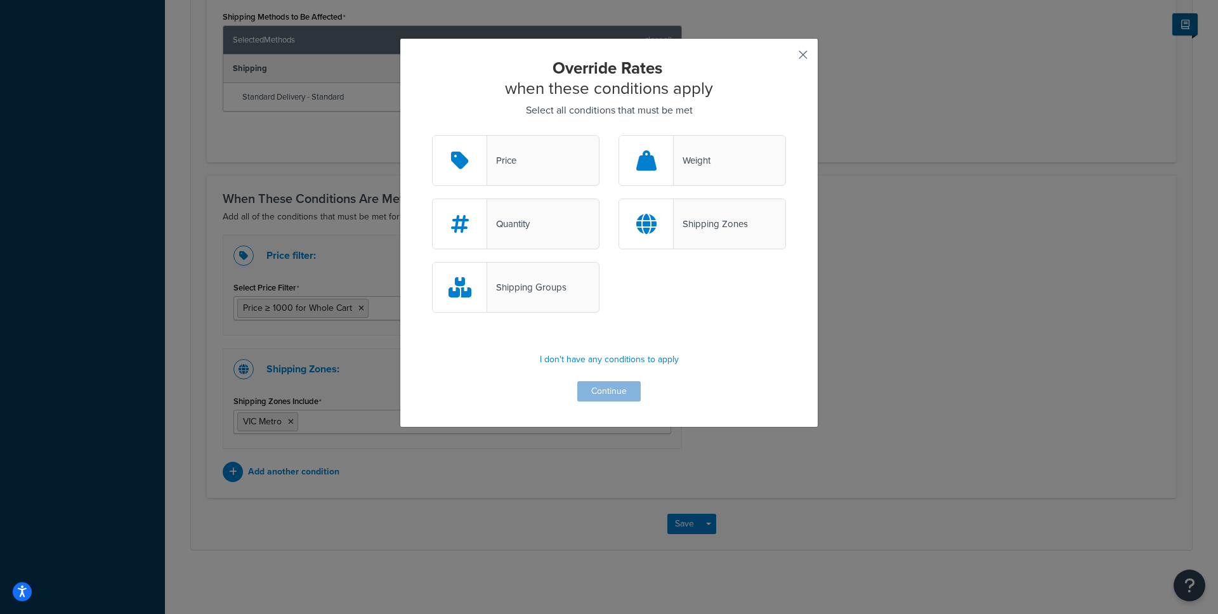
click at [786, 58] on button "button" at bounding box center [784, 59] width 3 height 3
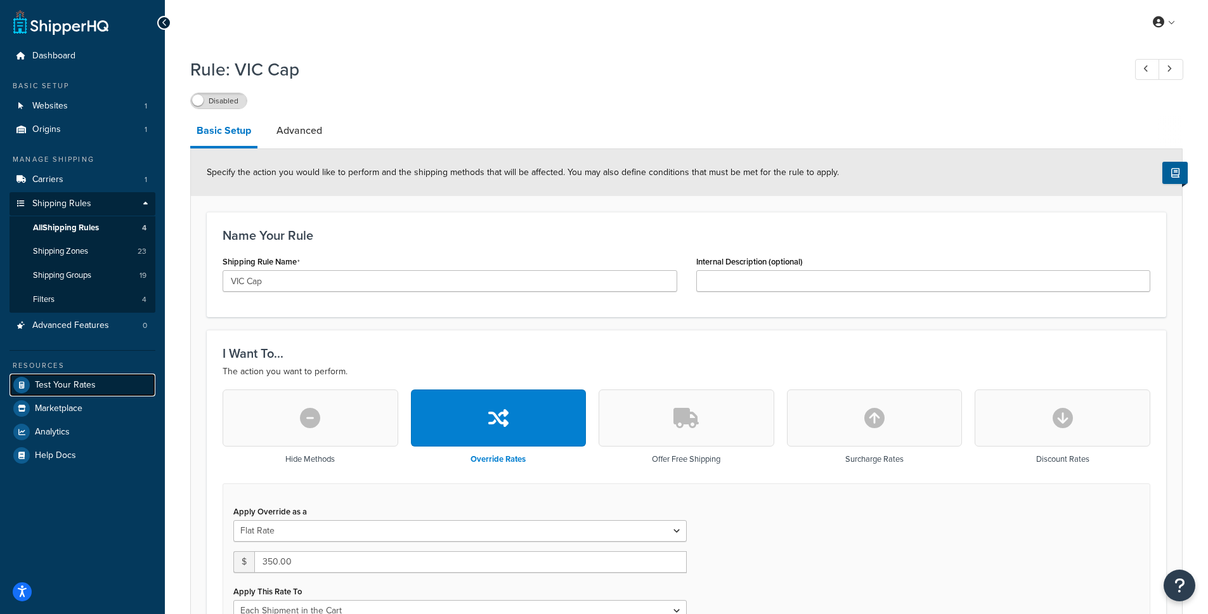
click at [60, 384] on span "Test Your Rates" at bounding box center [65, 385] width 61 height 11
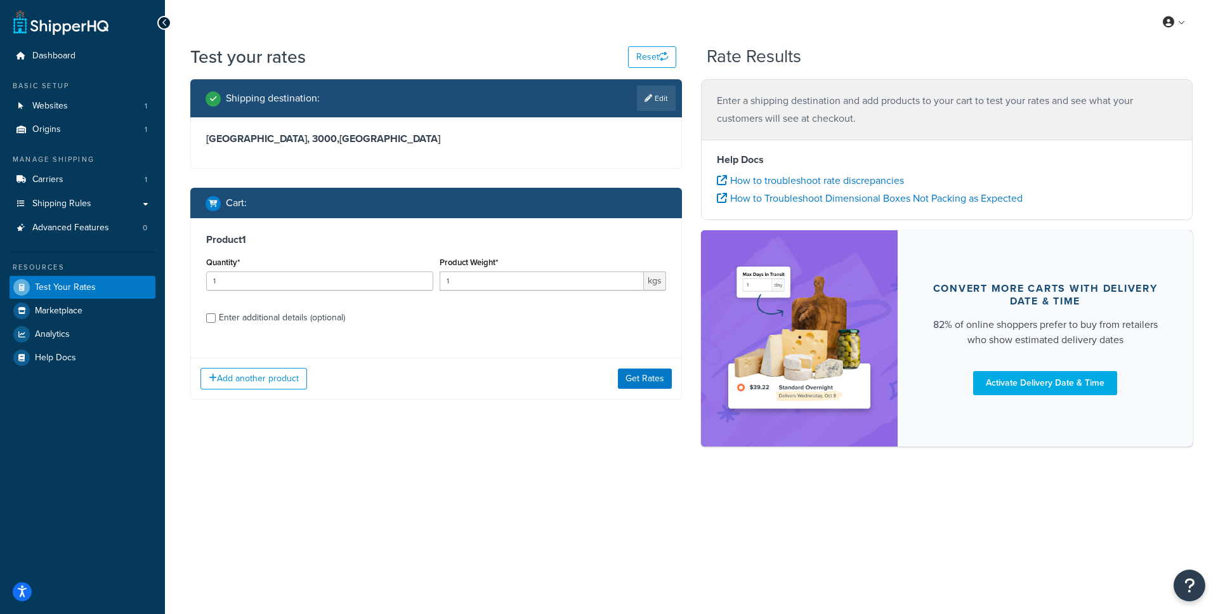
click at [304, 318] on div "Enter additional details (optional)" at bounding box center [282, 318] width 126 height 18
click at [216, 318] on input "Enter additional details (optional)" at bounding box center [211, 318] width 10 height 10
checkbox input "true"
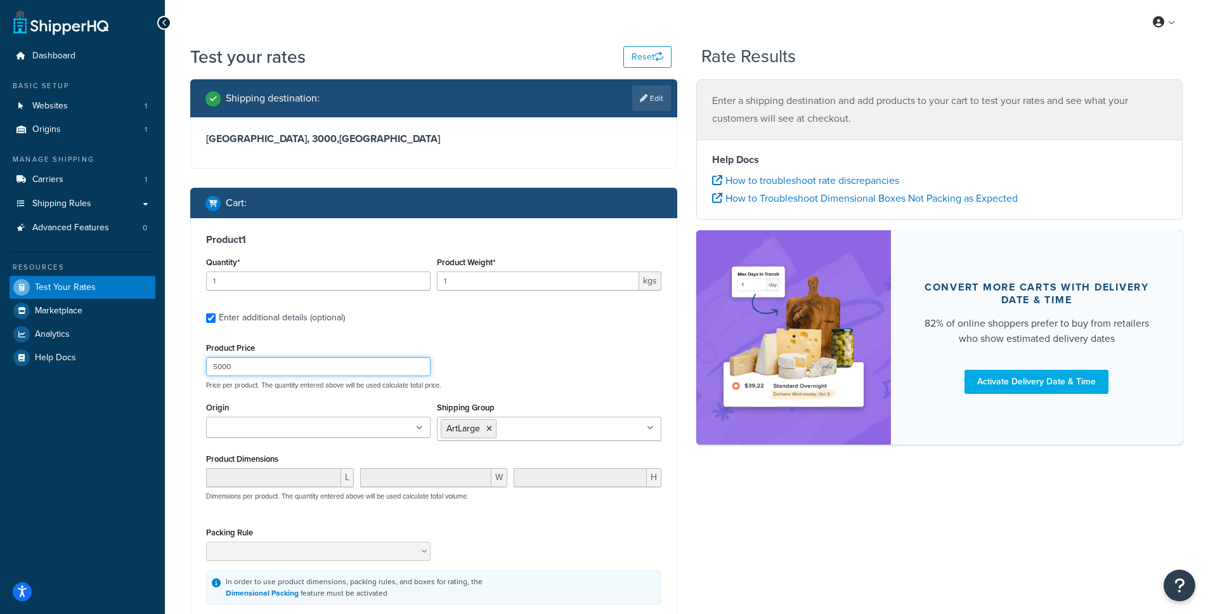
click at [322, 373] on input "5000" at bounding box center [318, 366] width 225 height 19
click at [542, 353] on div "Product Price 0 Price per product. The quantity entered above will be used calc…" at bounding box center [434, 364] width 462 height 50
click at [303, 382] on p "Price per product. The quantity entered above will be used calculate total pric…" at bounding box center [434, 385] width 462 height 9
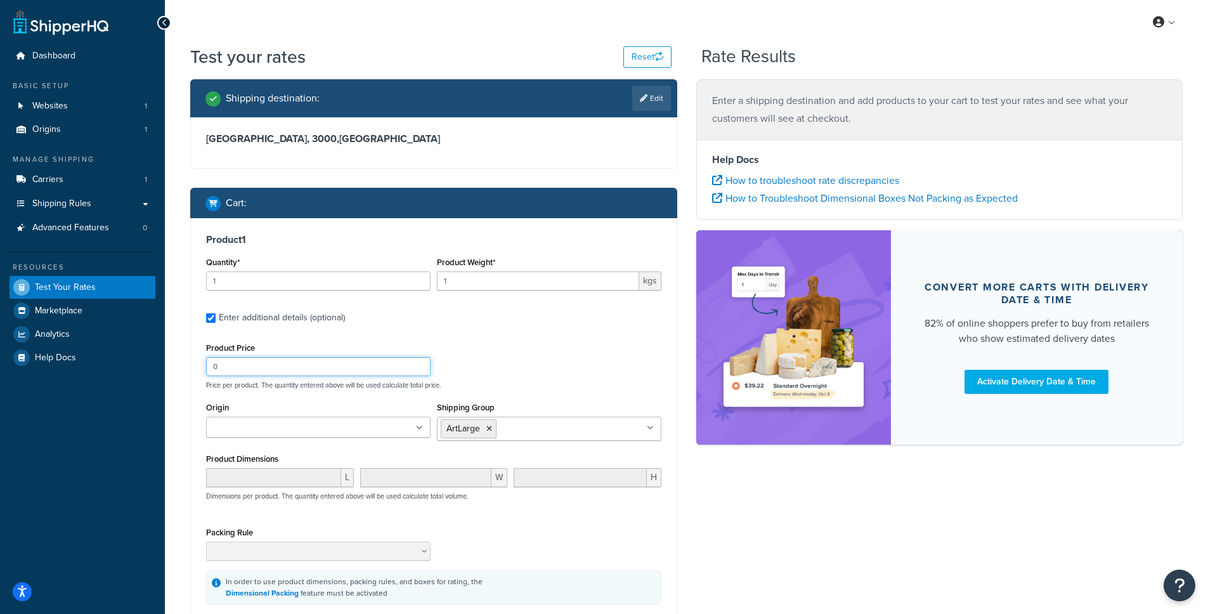
click at [302, 369] on input "0" at bounding box center [318, 366] width 225 height 19
drag, startPoint x: 356, startPoint y: 367, endPoint x: 206, endPoint y: 369, distance: 150.3
click at [206, 369] on input "01" at bounding box center [318, 366] width 225 height 19
type input "1"
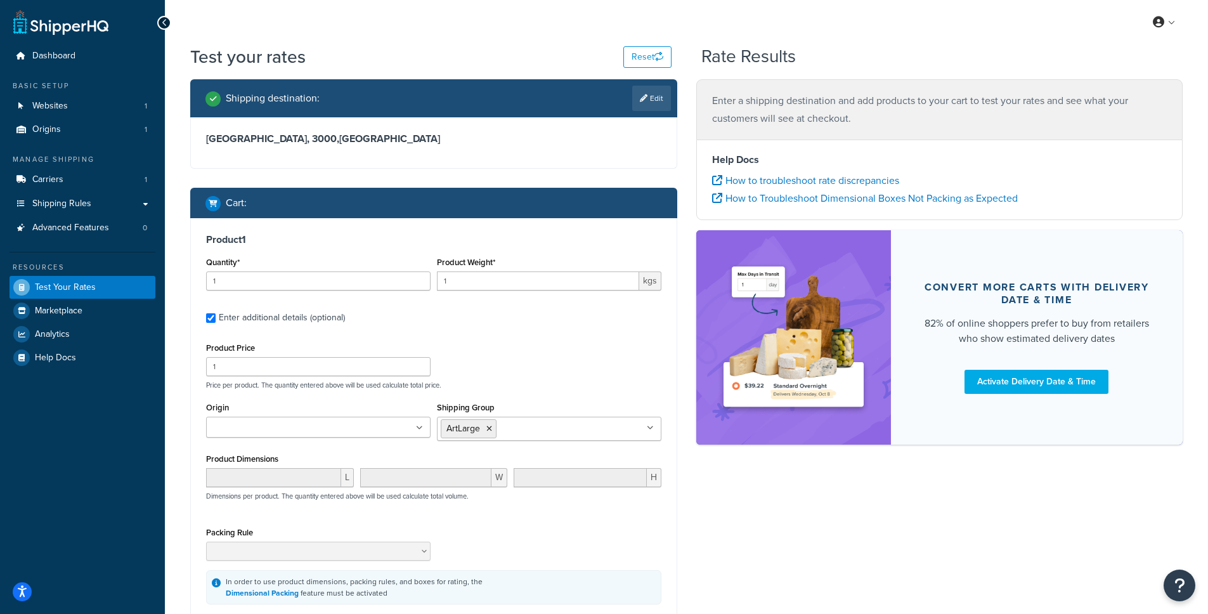
click at [537, 381] on p "Price per product. The quantity entered above will be used calculate total pric…" at bounding box center [434, 385] width 462 height 9
click at [490, 428] on icon at bounding box center [489, 429] width 6 height 8
click at [495, 427] on input "Shipping Group" at bounding box center [497, 428] width 112 height 14
type input "sofa"
click at [531, 379] on div "Product Price 1 Price per product. The quantity entered above will be used calc…" at bounding box center [434, 364] width 462 height 50
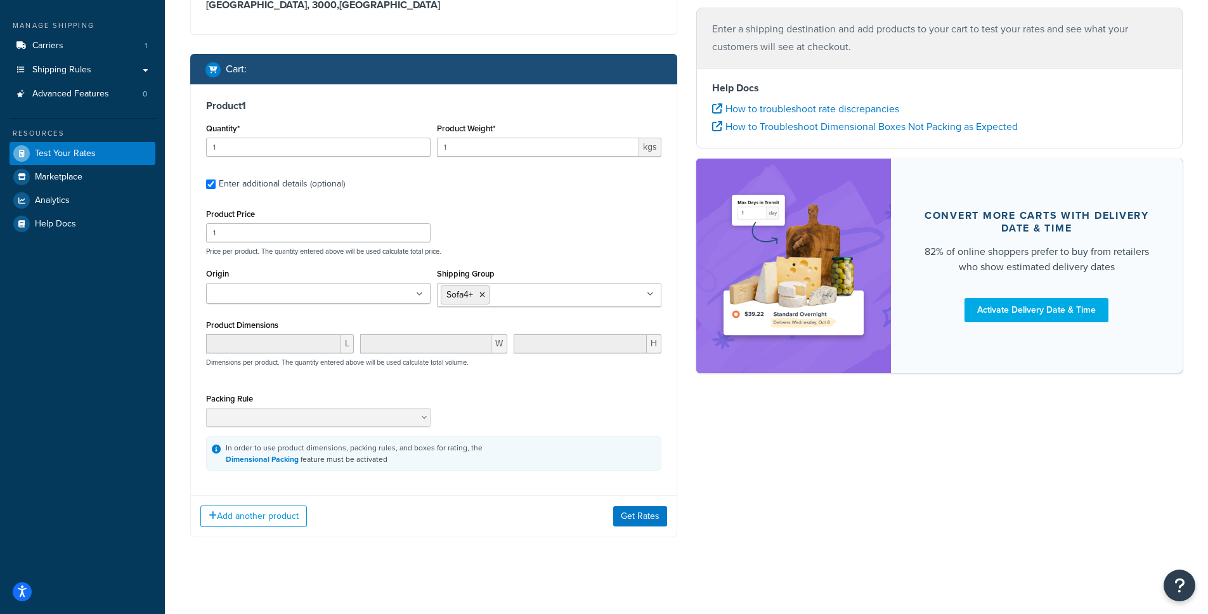
scroll to position [141, 0]
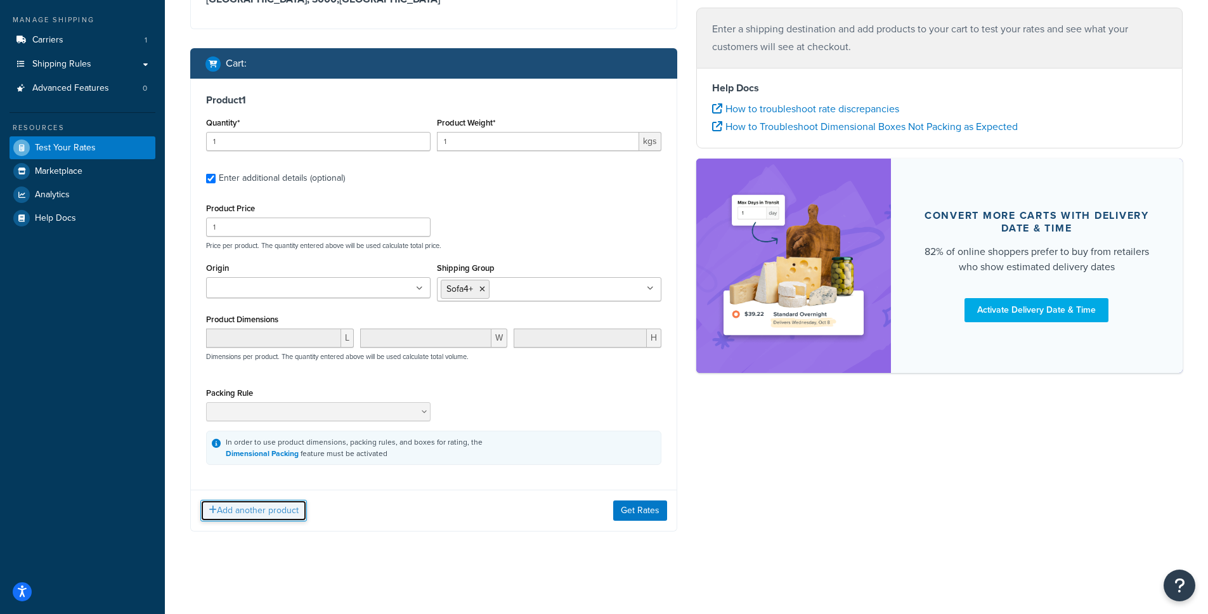
click at [228, 516] on button "Add another product" at bounding box center [253, 511] width 107 height 22
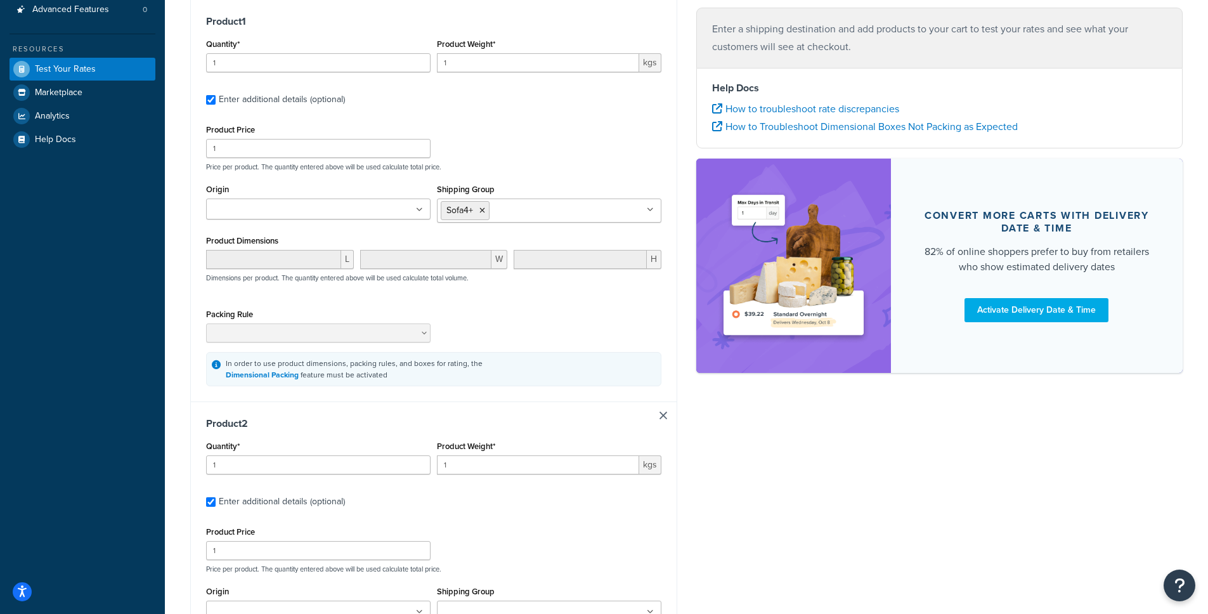
scroll to position [307, 0]
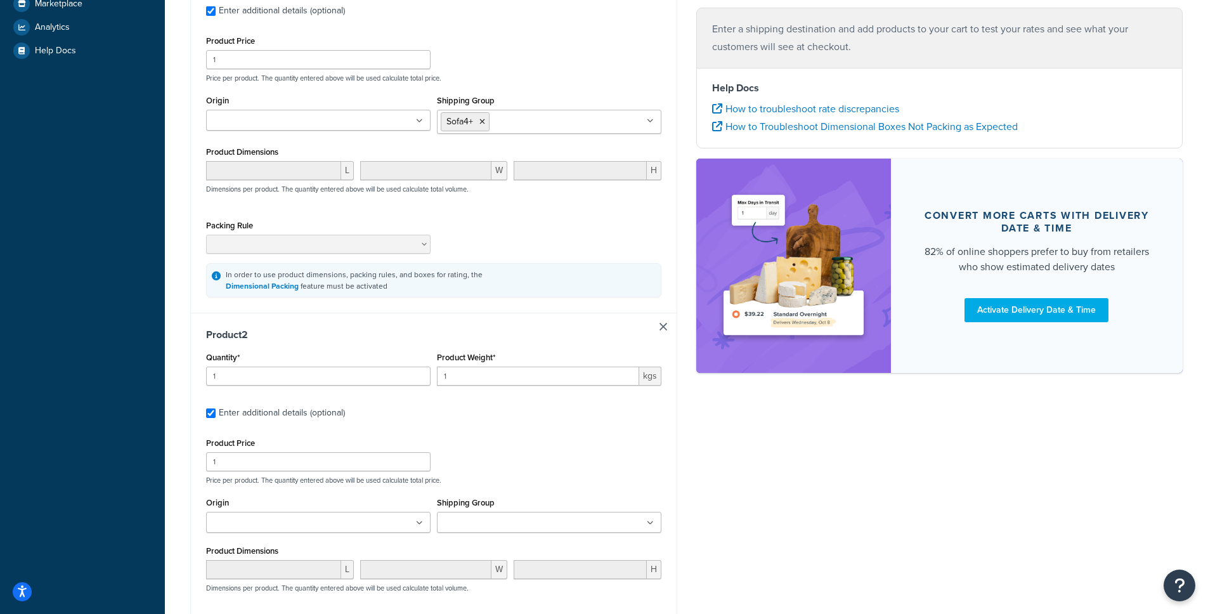
click at [492, 519] on input "Shipping Group" at bounding box center [497, 523] width 112 height 14
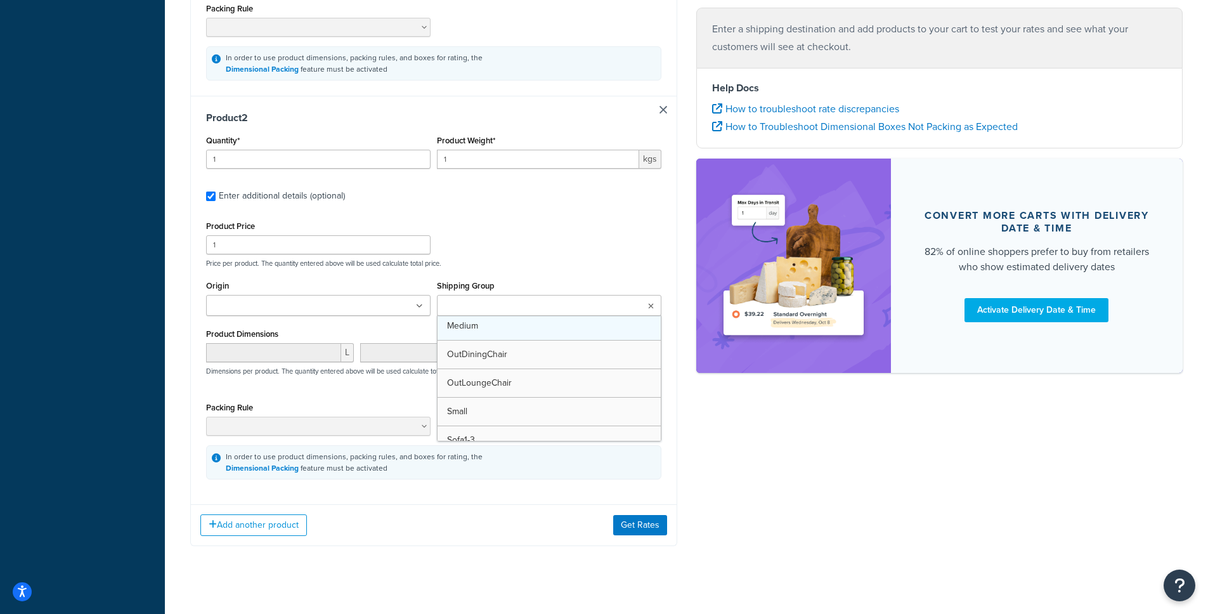
scroll to position [203, 0]
click at [655, 535] on button "Get Rates" at bounding box center [640, 529] width 54 height 20
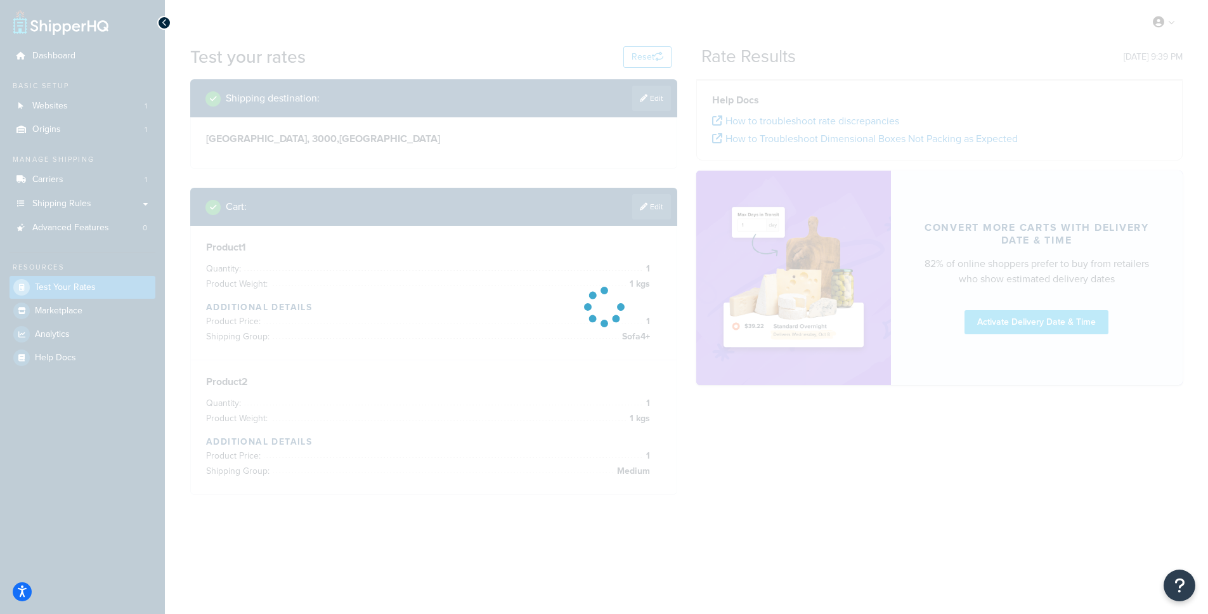
scroll to position [0, 0]
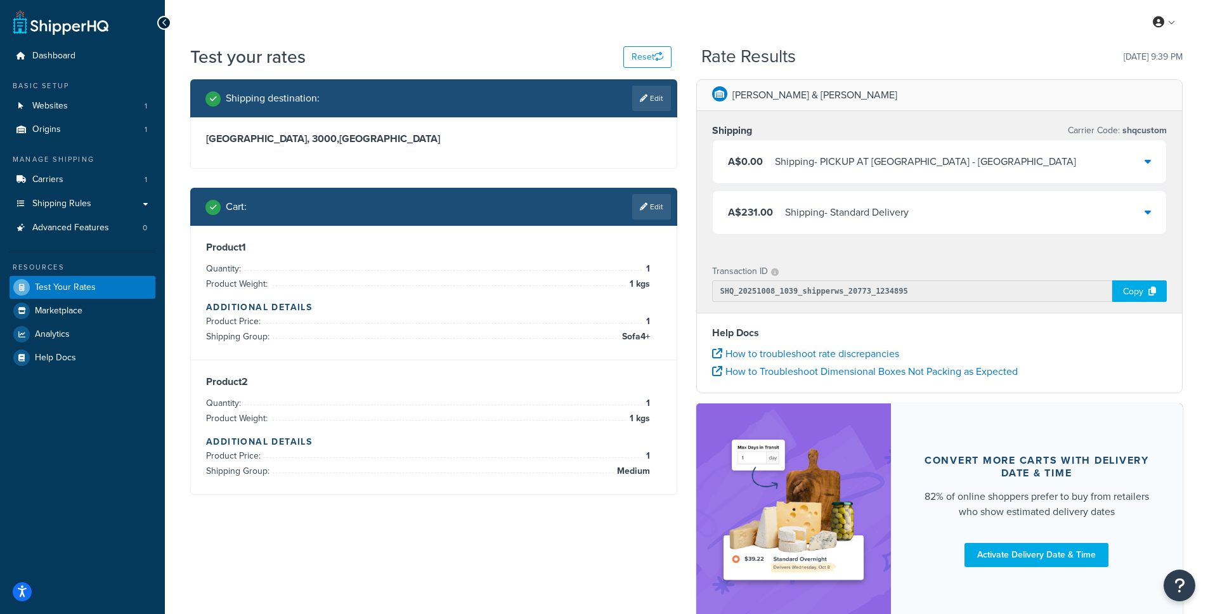
click at [813, 223] on div "A$231.00 Shipping - Standard Delivery" at bounding box center [940, 212] width 454 height 43
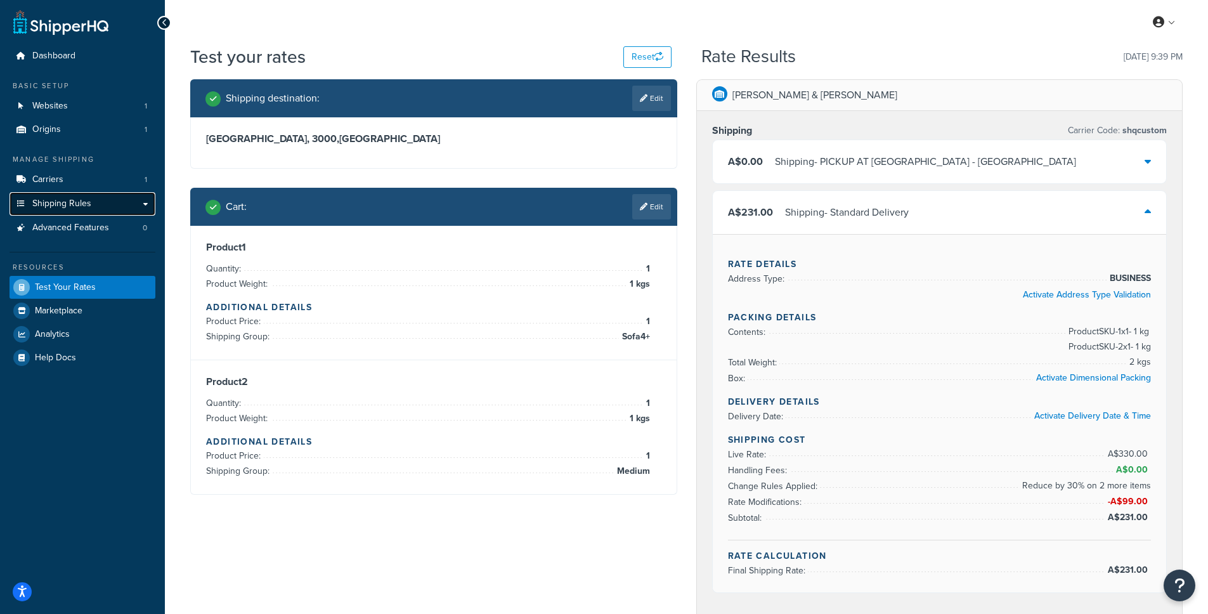
click at [88, 203] on span "Shipping Rules" at bounding box center [61, 204] width 59 height 11
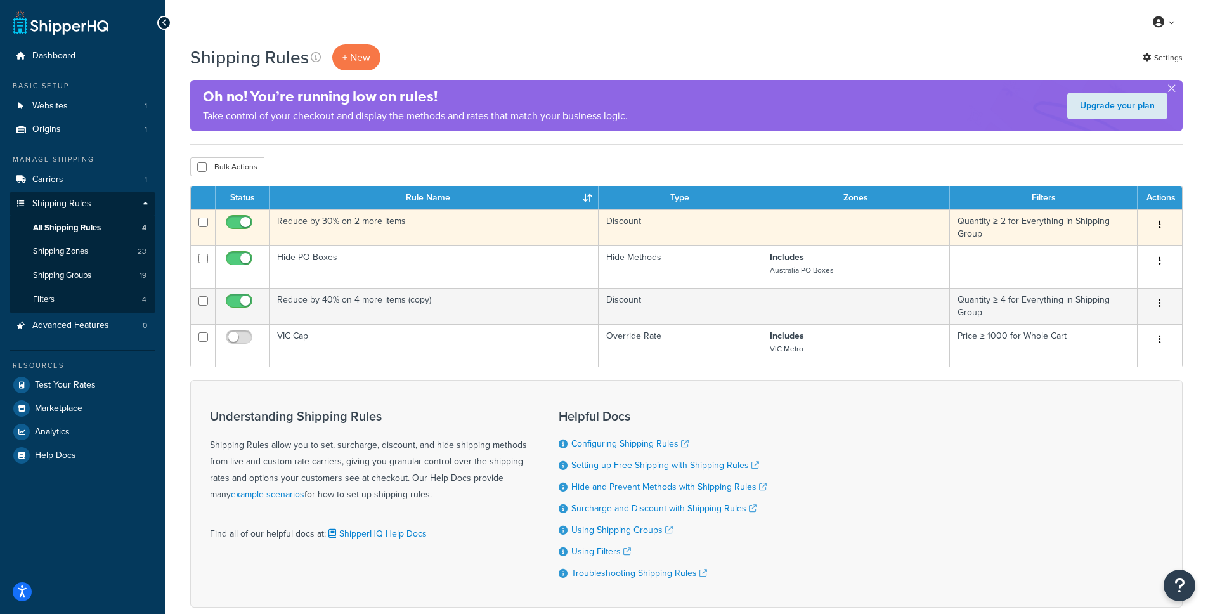
click at [337, 221] on td "Reduce by 30% on 2 more items" at bounding box center [434, 227] width 329 height 36
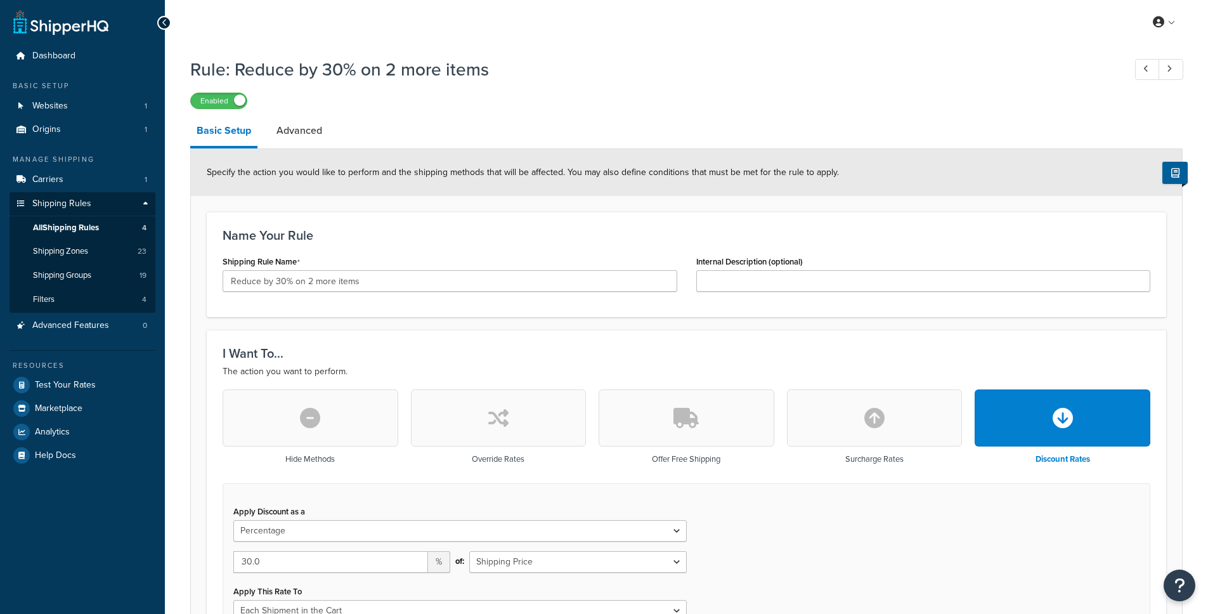
select select "PERCENTAGE"
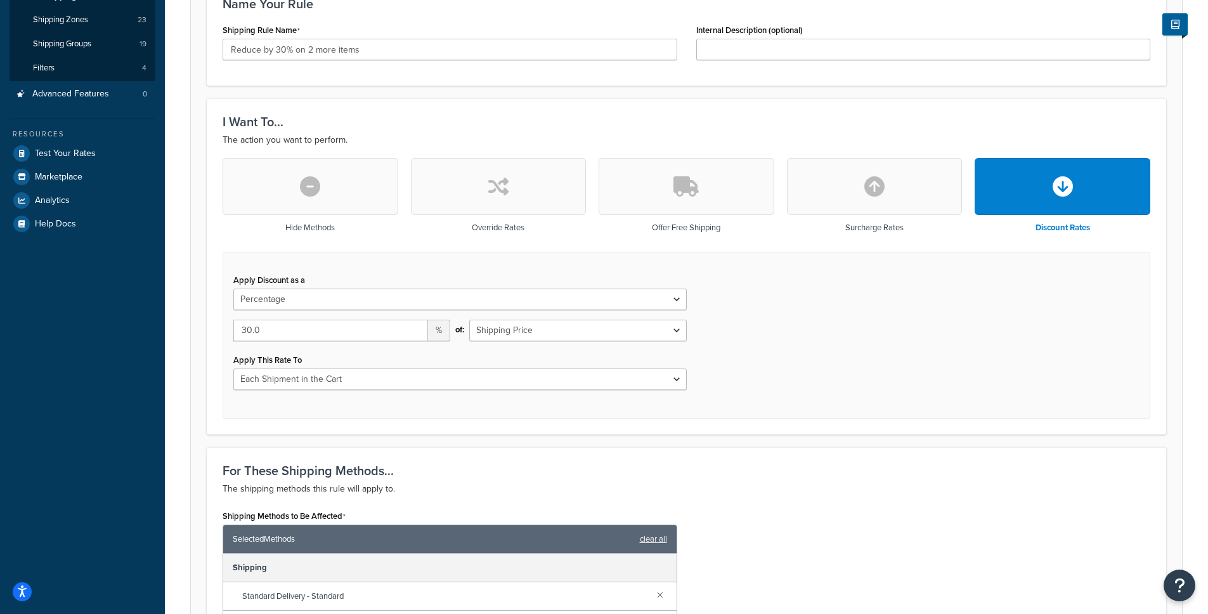
scroll to position [249, 0]
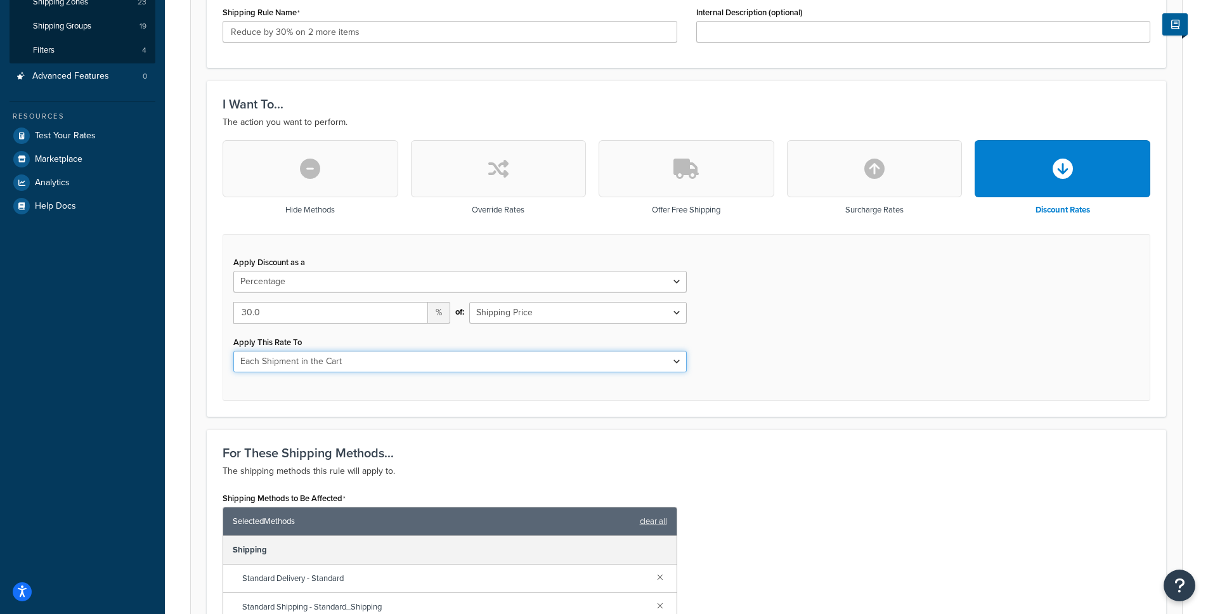
click at [424, 363] on select "Each Shipment in the Cart Each Shipping Group in the Cart Each Item within a Sh…" at bounding box center [459, 362] width 453 height 22
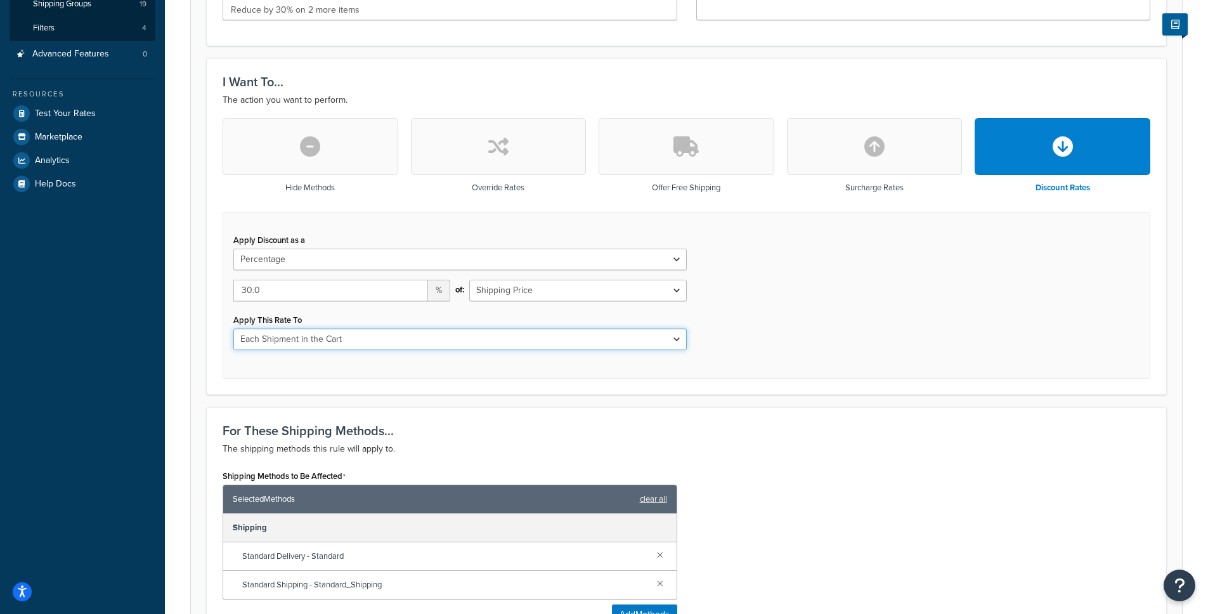
scroll to position [272, 0]
click at [334, 363] on div "Apply Discount as a Flat Rate Percentage Flat Rate & Percentage 30.0 % of: Ship…" at bounding box center [687, 294] width 928 height 167
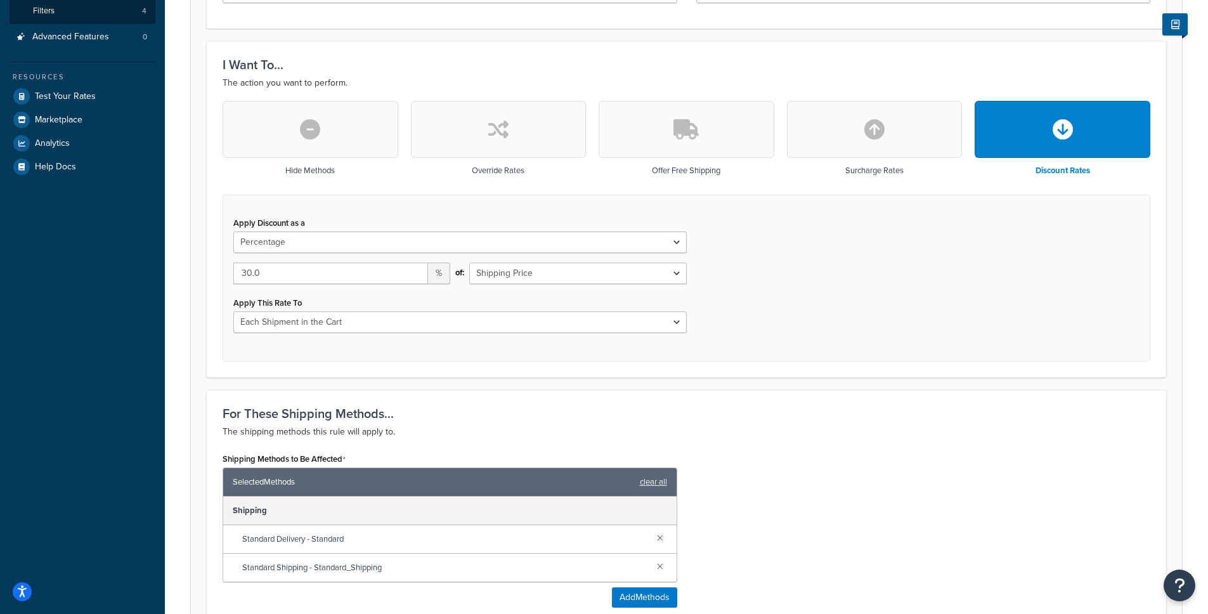
scroll to position [289, 0]
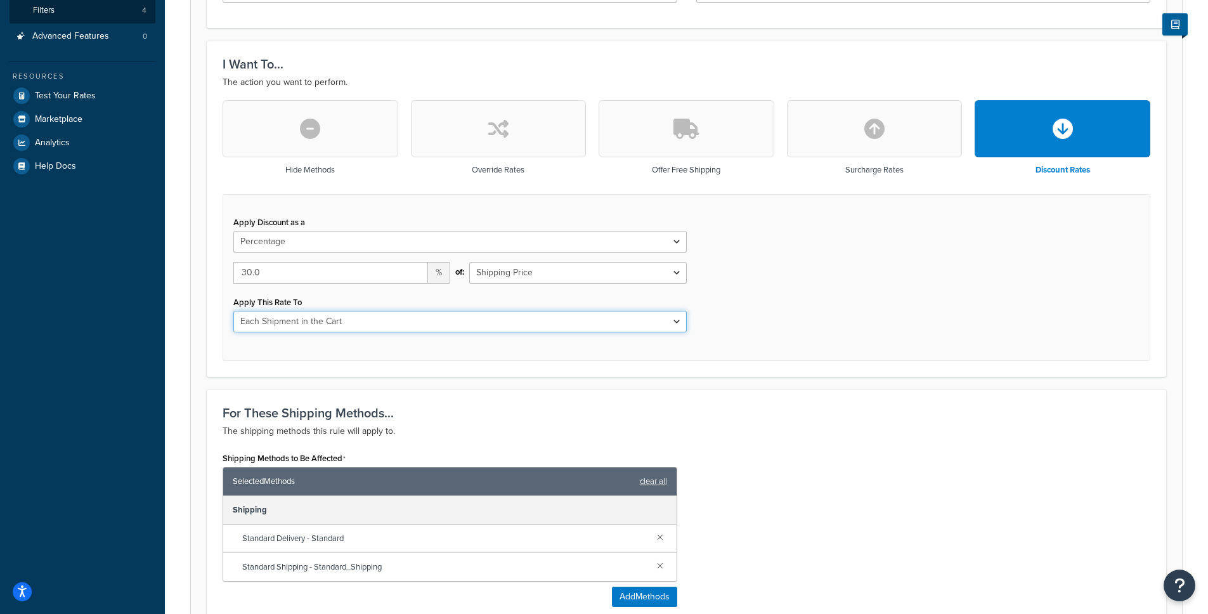
click at [337, 323] on select "Each Shipment in the Cart Each Shipping Group in the Cart Each Item within a Sh…" at bounding box center [459, 322] width 453 height 22
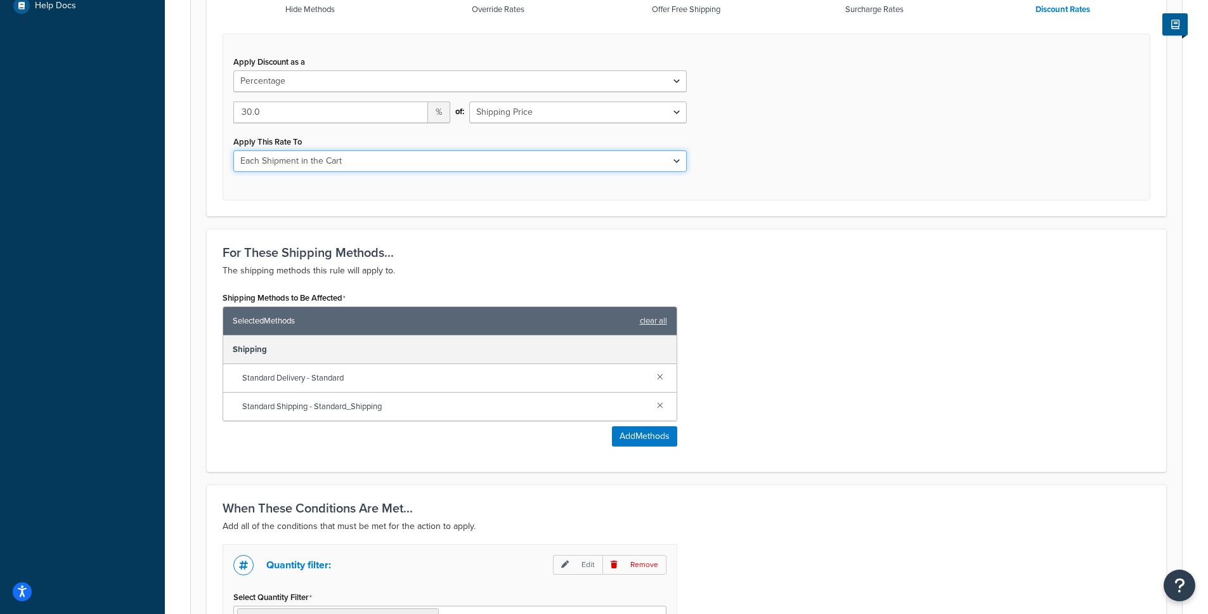
scroll to position [426, 0]
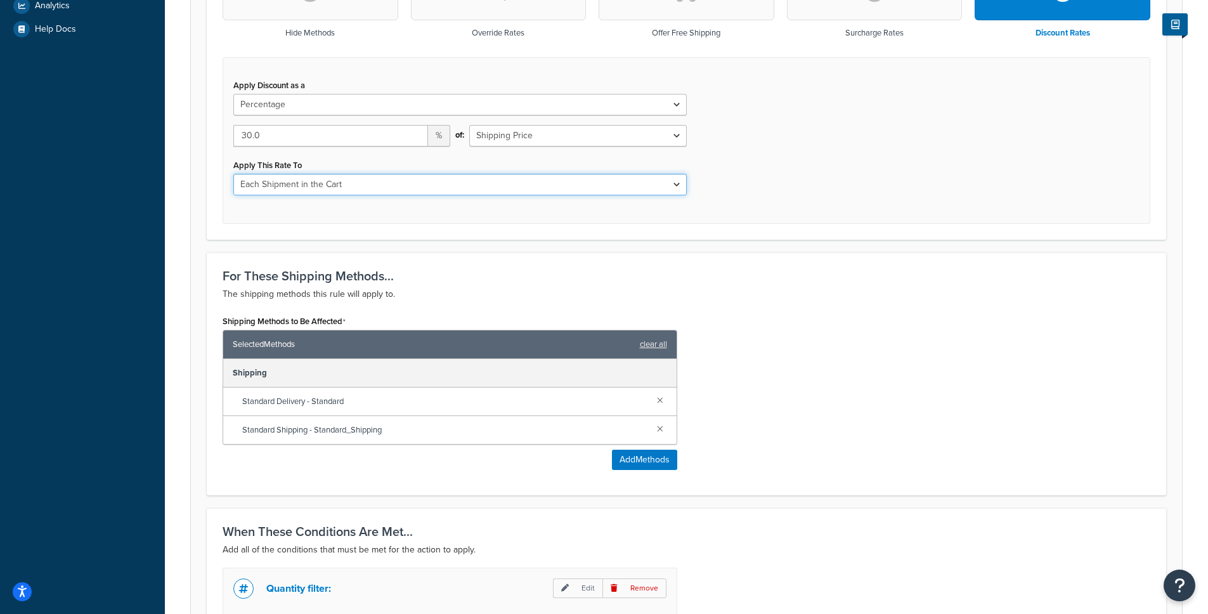
click at [473, 191] on select "Each Shipment in the Cart Each Shipping Group in the Cart Each Item within a Sh…" at bounding box center [459, 185] width 453 height 22
click at [233, 174] on select "Each Shipment in the Cart Each Shipping Group in the Cart Each Item within a Sh…" at bounding box center [459, 185] width 453 height 22
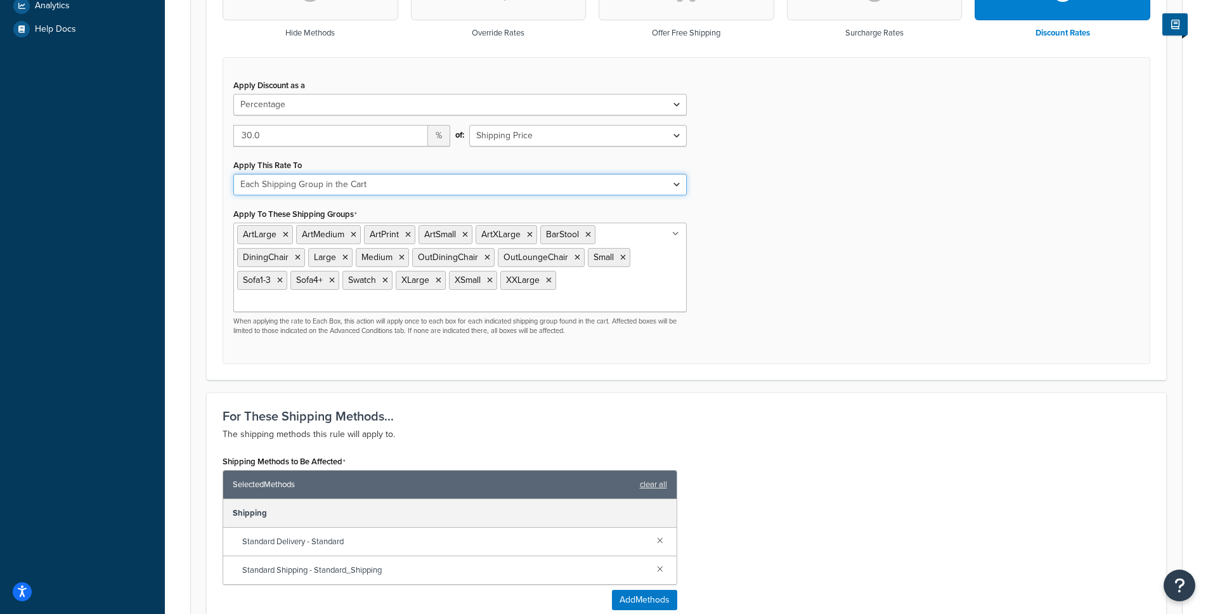
click at [467, 185] on select "Each Shipment in the Cart Each Shipping Group in the Cart Each Item within a Sh…" at bounding box center [459, 185] width 453 height 22
select select "ITEM"
click at [233, 174] on select "Each Shipment in the Cart Each Shipping Group in the Cart Each Item within a Sh…" at bounding box center [459, 185] width 453 height 22
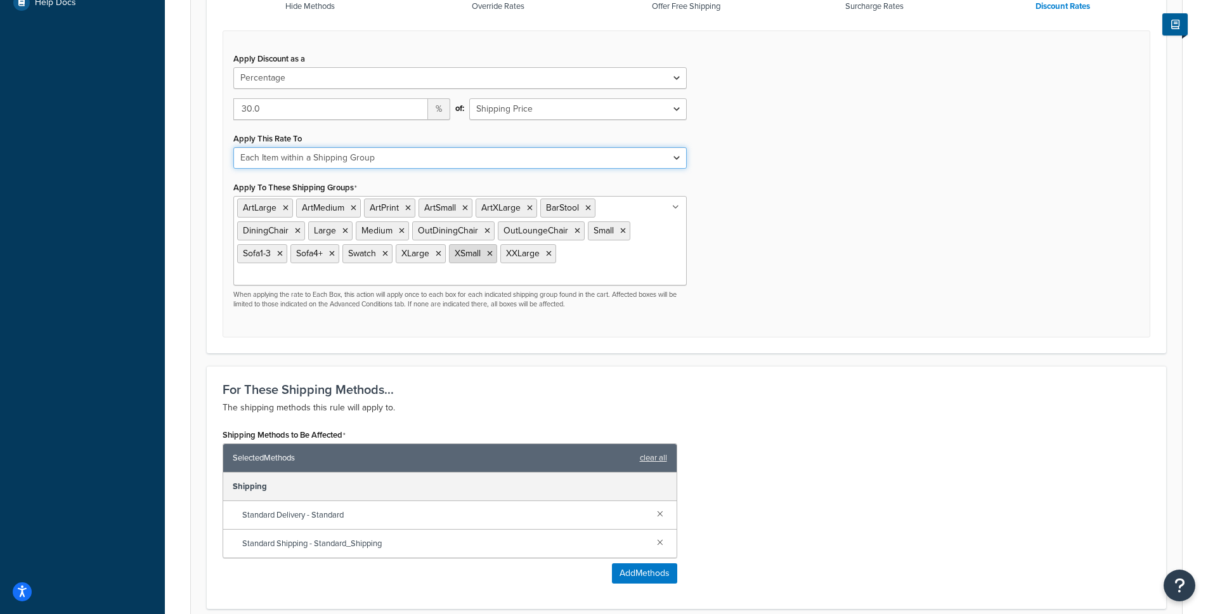
scroll to position [438, 0]
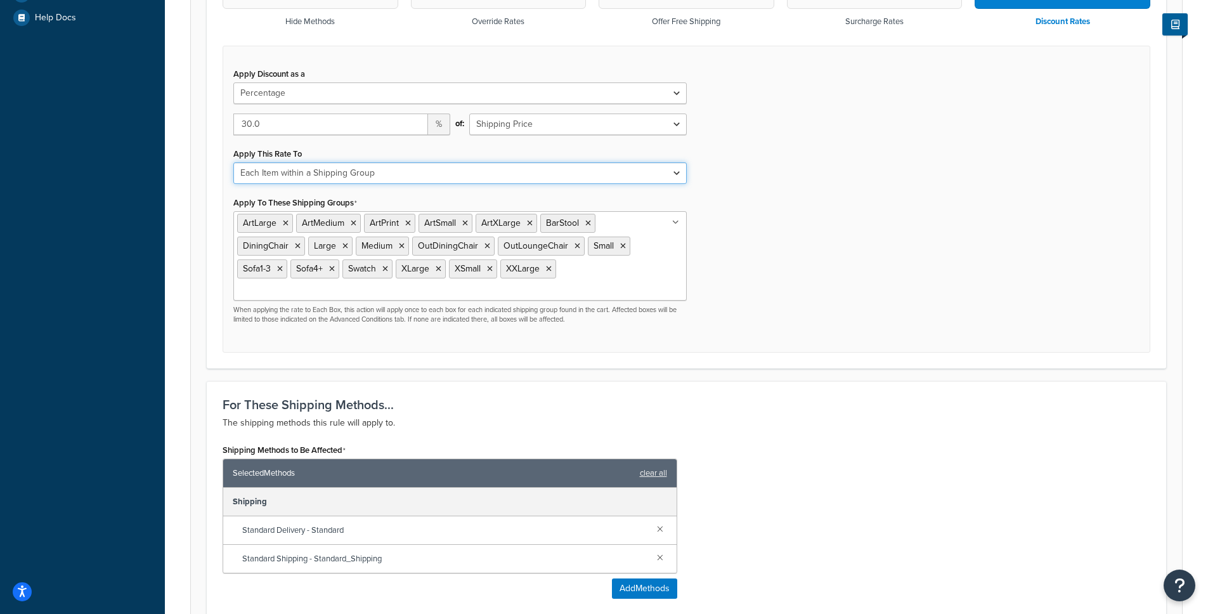
click at [438, 179] on select "Each Shipment in the Cart Each Shipping Group in the Cart Each Item within a Sh…" at bounding box center [459, 173] width 453 height 22
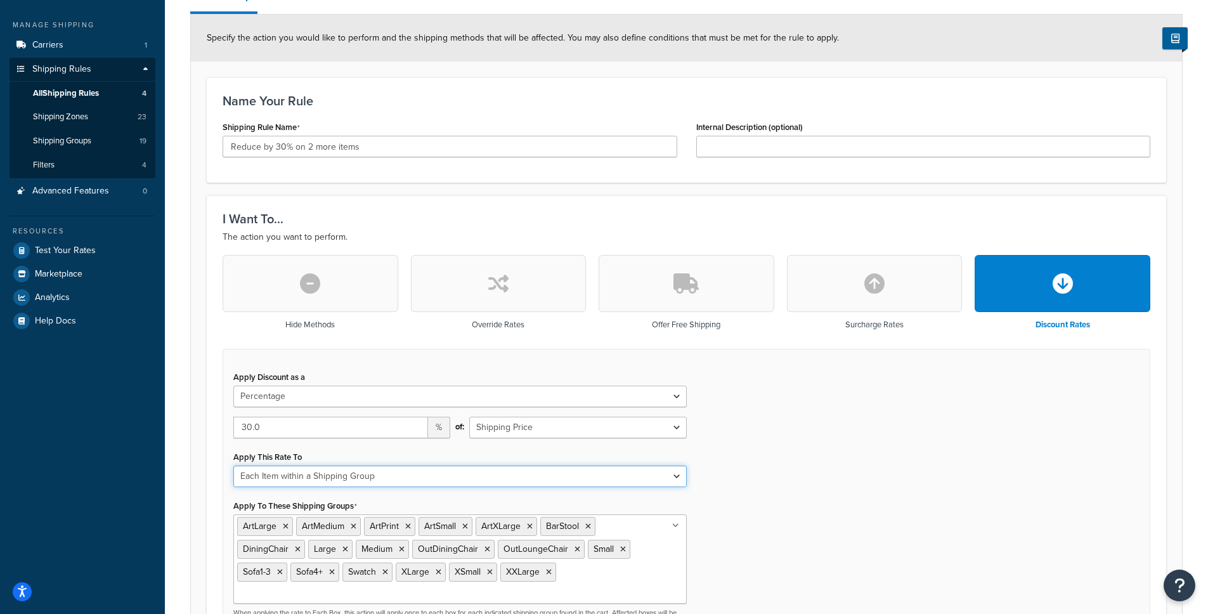
scroll to position [134, 0]
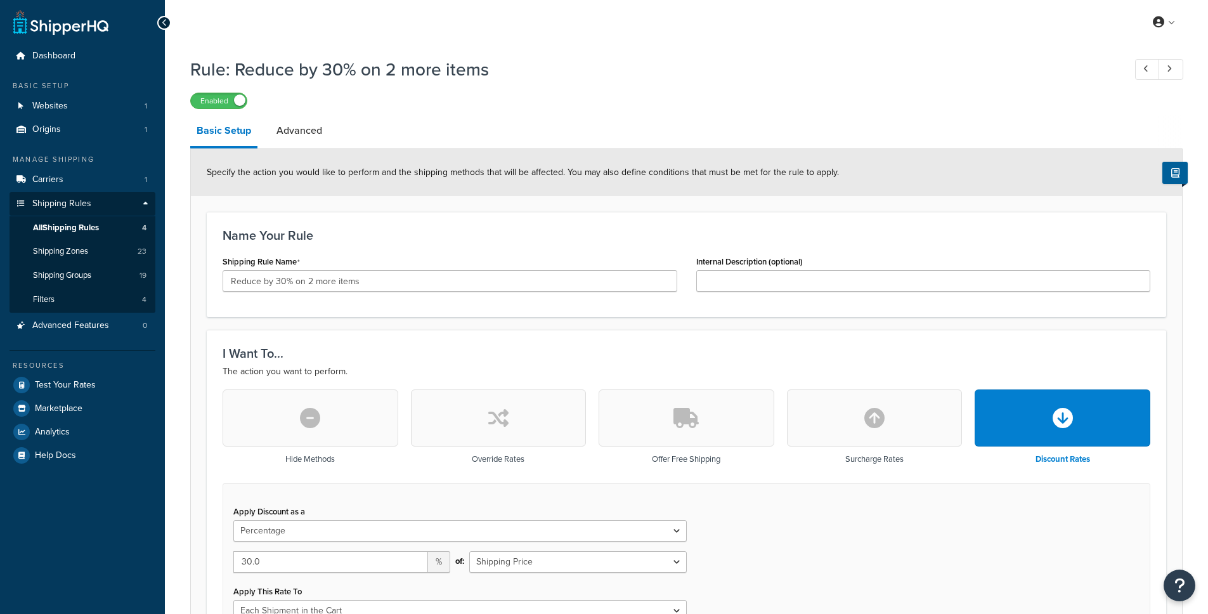
select select "PERCENTAGE"
click at [60, 228] on span "All Shipping Rules" at bounding box center [66, 228] width 66 height 11
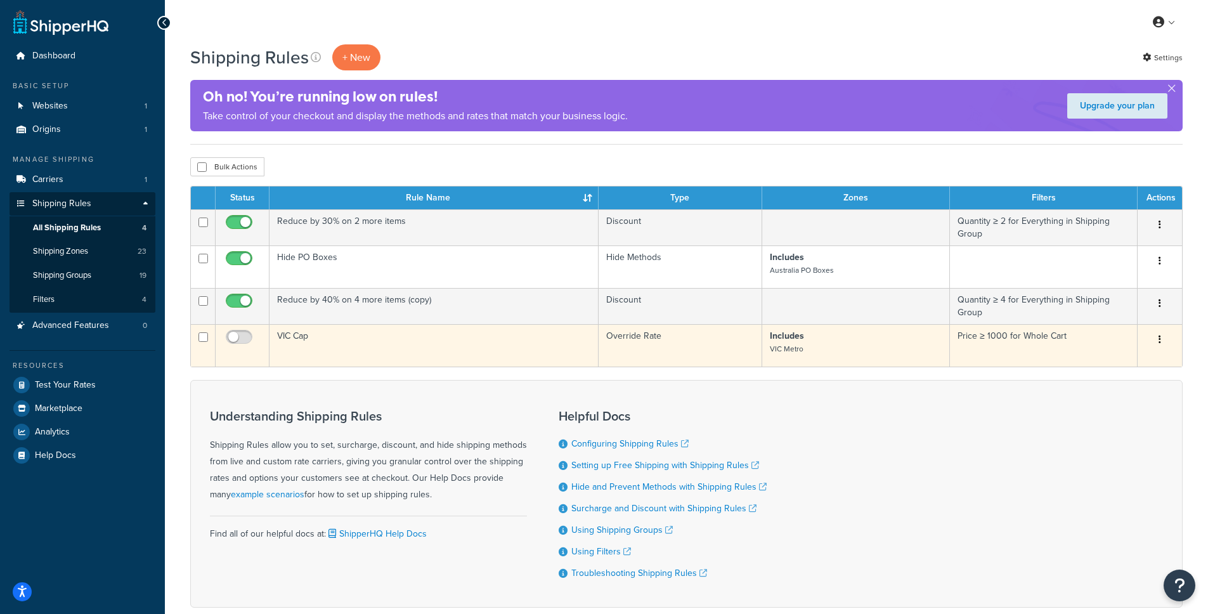
click at [298, 339] on td "VIC Cap" at bounding box center [434, 345] width 329 height 42
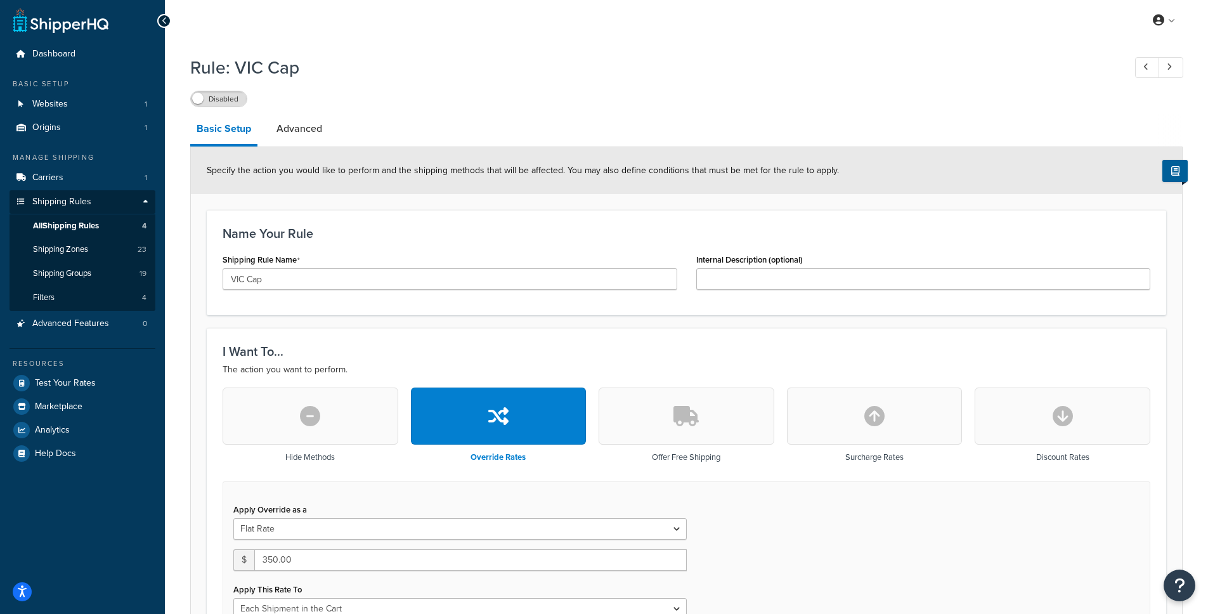
scroll to position [3, 0]
click at [1165, 20] on link at bounding box center [1165, 19] width 36 height 19
click at [1111, 70] on span "Billing" at bounding box center [1106, 71] width 22 height 12
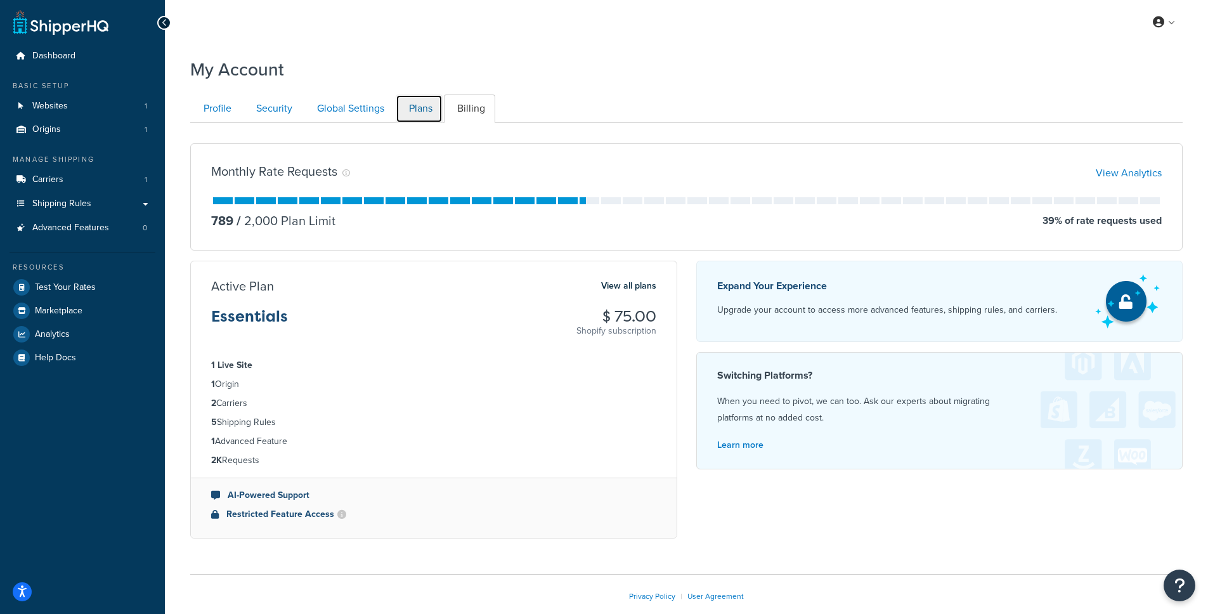
click at [429, 107] on link "Plans" at bounding box center [419, 109] width 47 height 29
